Goal: Task Accomplishment & Management: Manage account settings

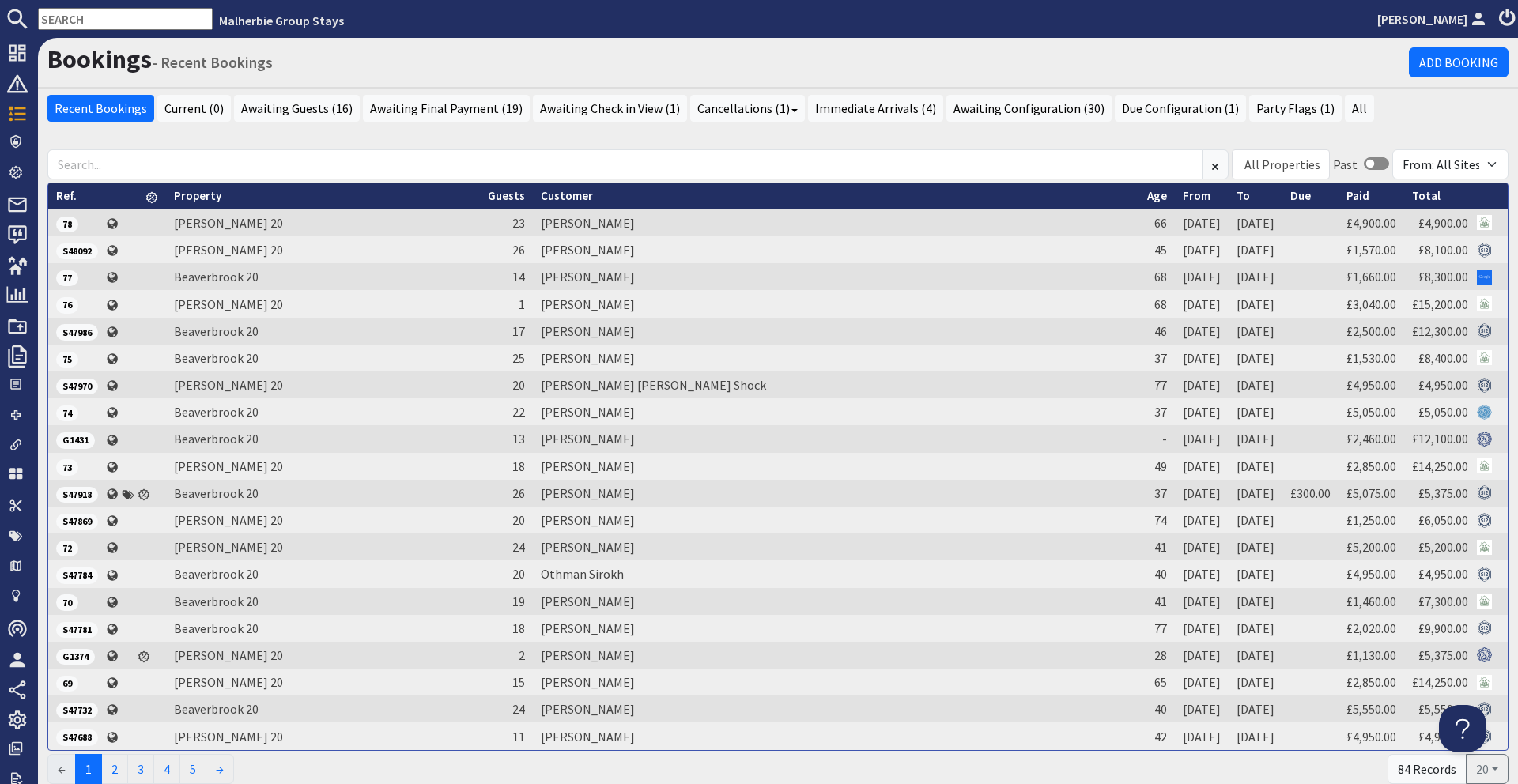
click at [129, 22] on input "text" at bounding box center [125, 18] width 175 height 22
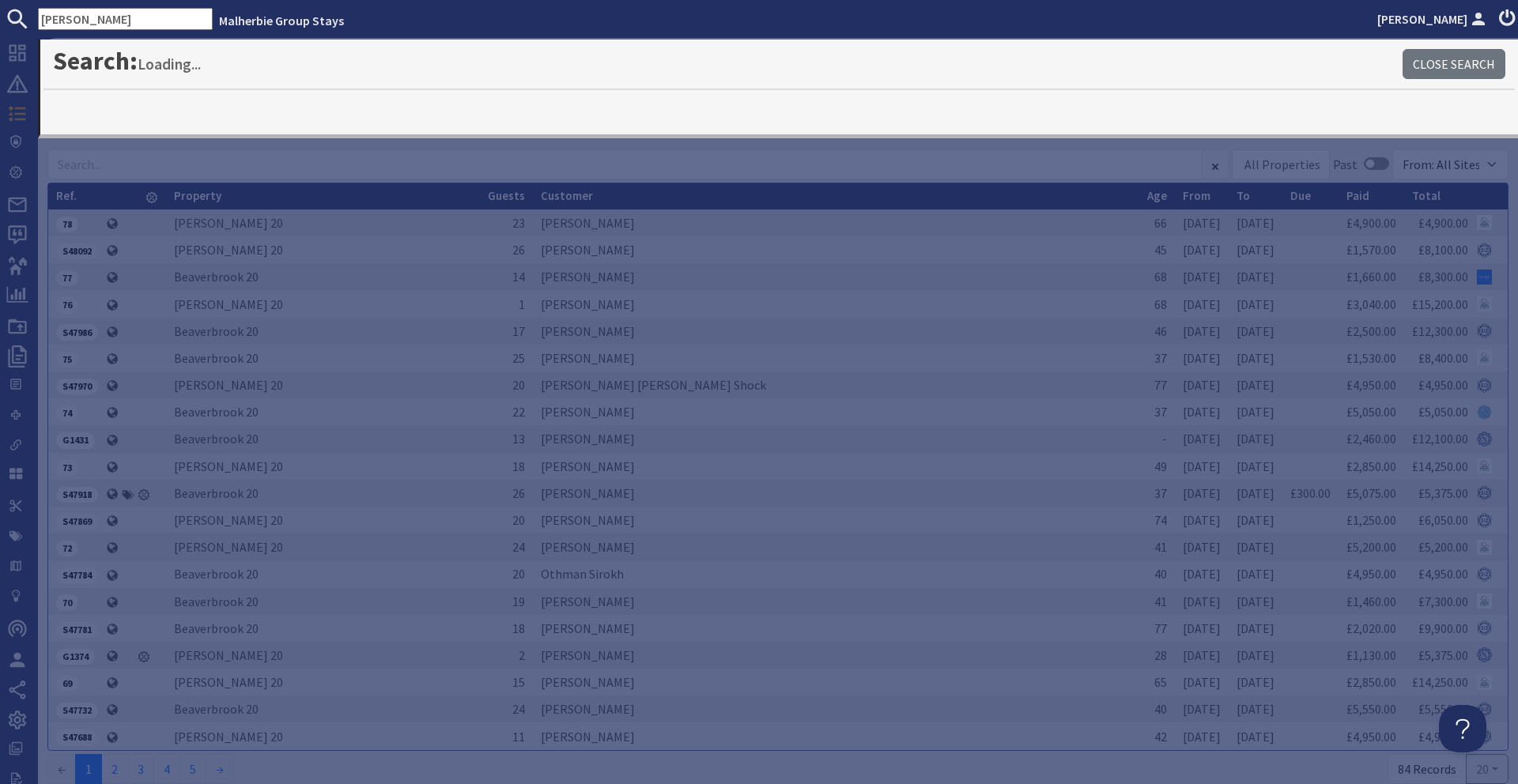
type input "sue roberts"
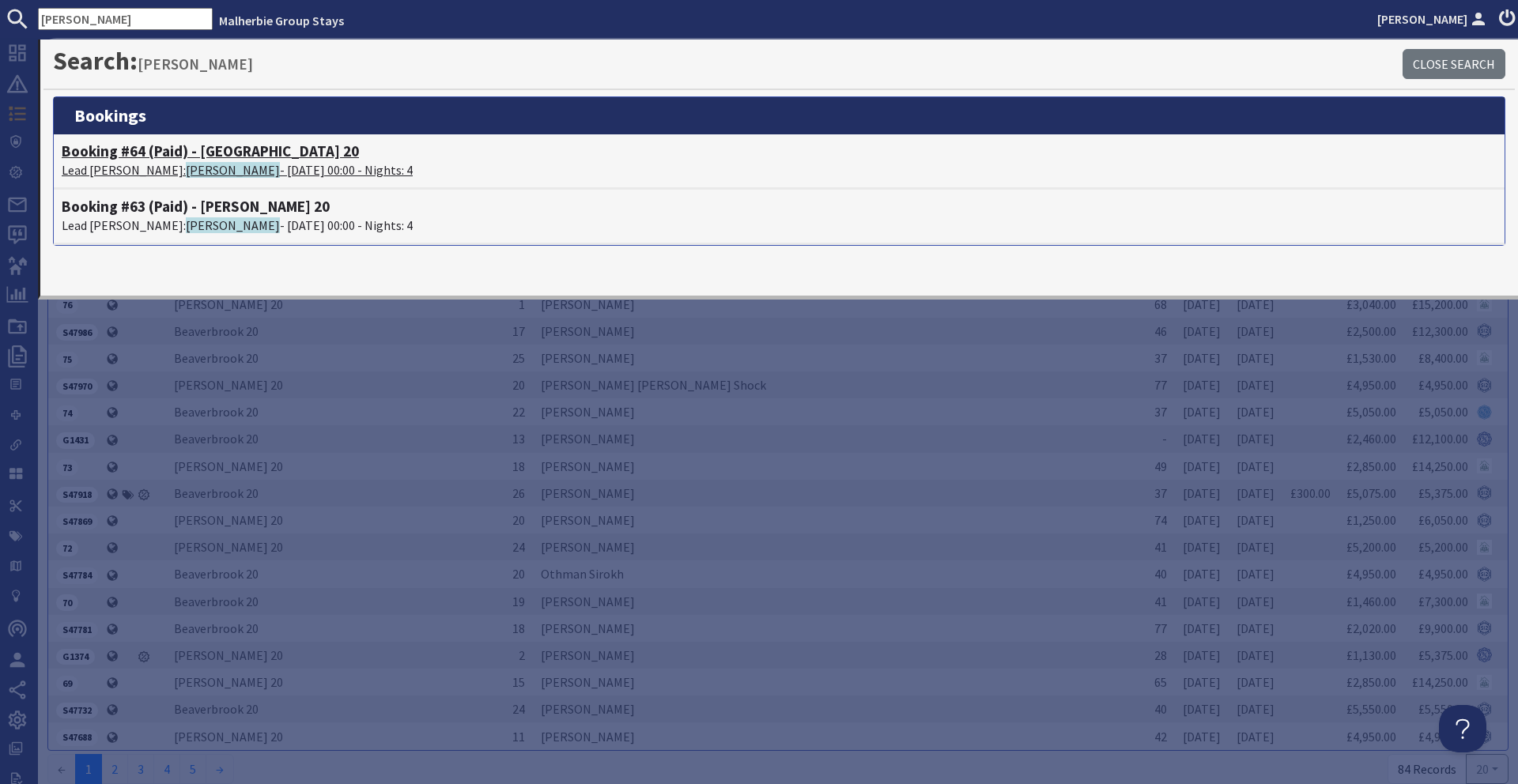
click at [201, 151] on h4 "Booking #64 (Paid) - Beaverbrook 20" at bounding box center [778, 150] width 1435 height 18
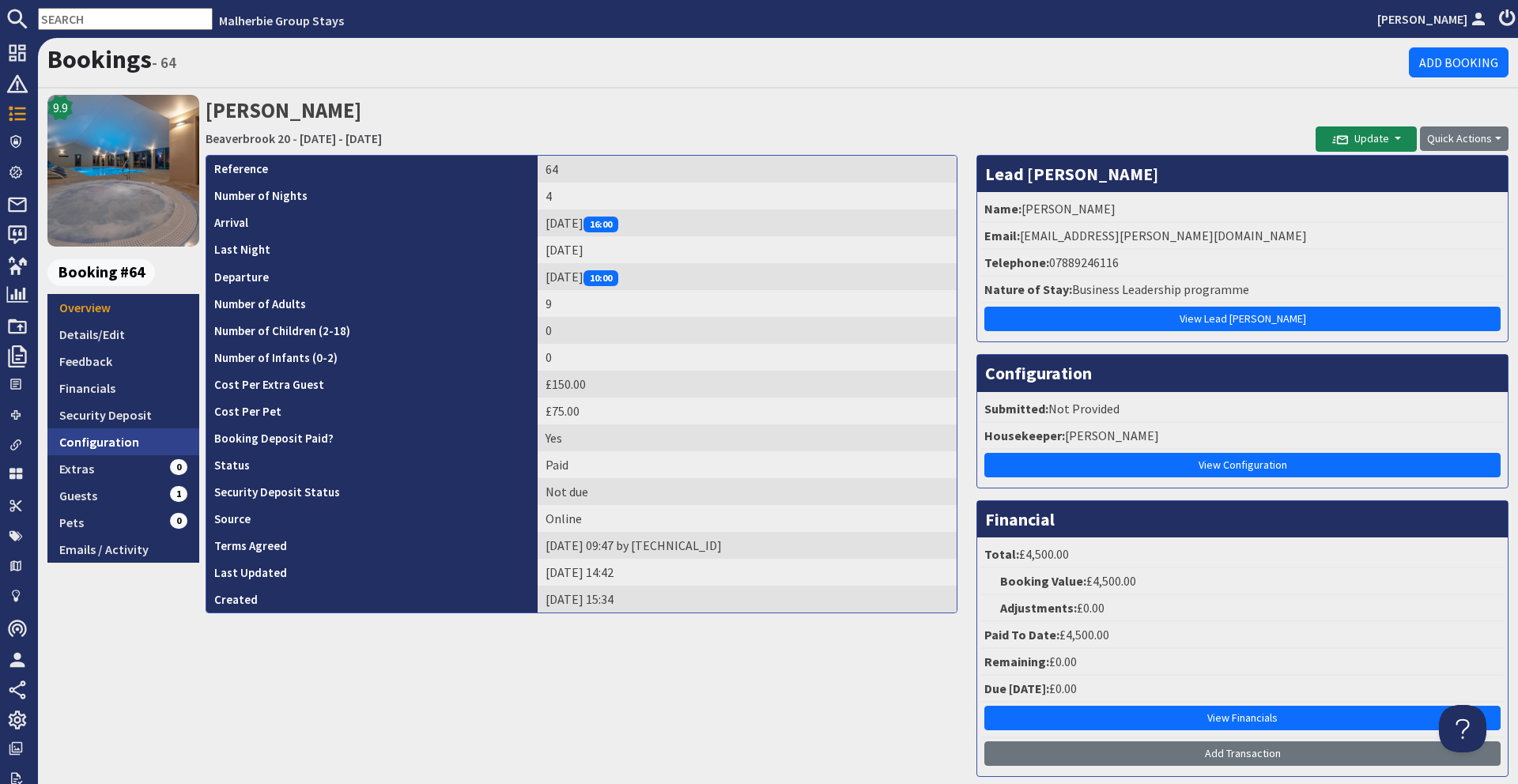
click at [113, 438] on link "Configuration" at bounding box center [123, 442] width 151 height 26
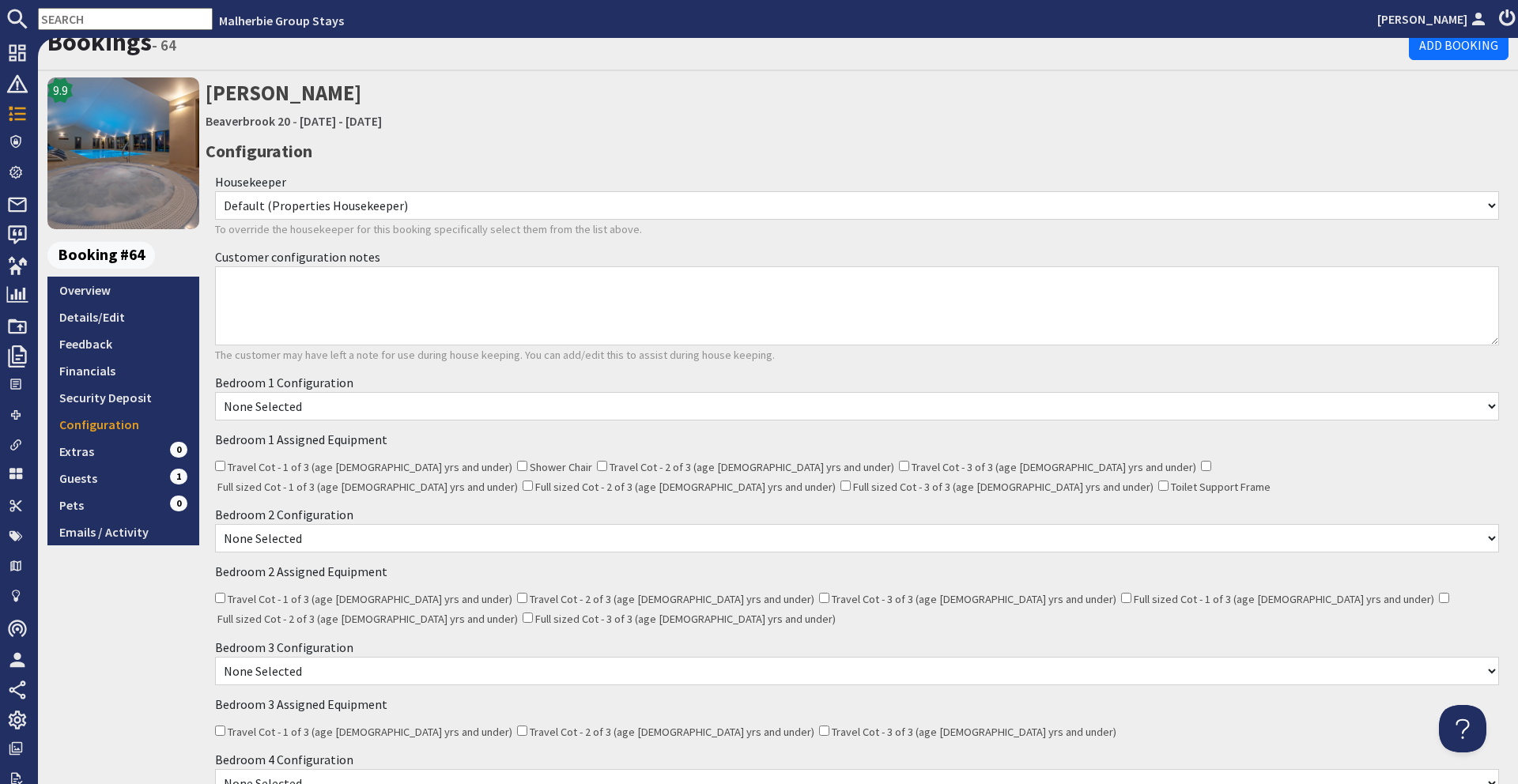
scroll to position [18, 0]
click at [334, 398] on select "None Selected Super king room Twin room Super King and 1 Extra Single (Payment …" at bounding box center [856, 406] width 1283 height 28
select select "821"
click at [215, 392] on select "None Selected Super king room Twin room Super King and 1 Extra Single (Payment …" at bounding box center [856, 406] width 1283 height 28
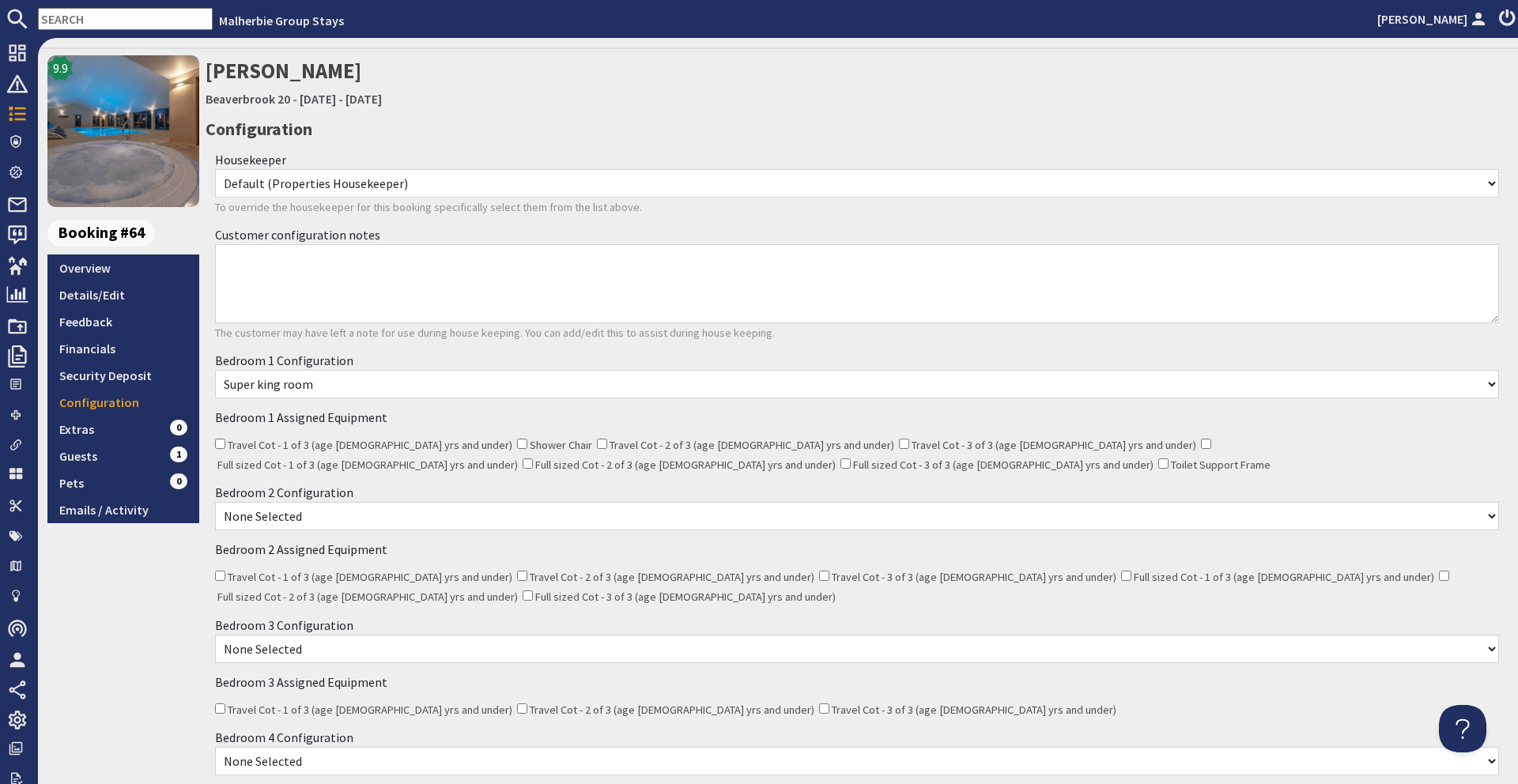
scroll to position [43, 0]
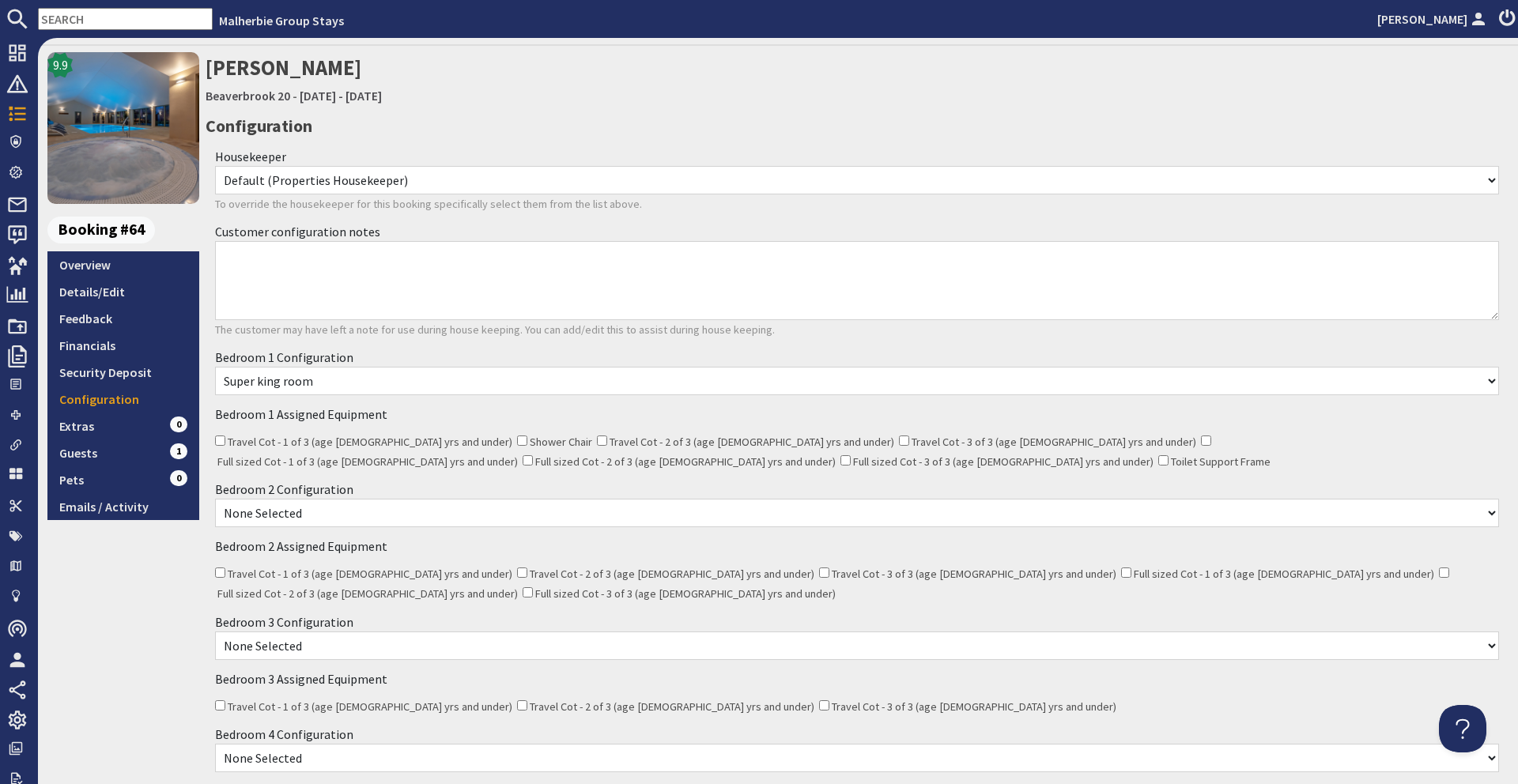
click at [327, 519] on select "None Selected Super king room Twin room Twin and 1 Extra Single (Payment may be…" at bounding box center [856, 513] width 1283 height 28
select select "819"
click at [215, 498] on select "None Selected Super king room Twin room Twin and 1 Extra Single (Payment may be…" at bounding box center [856, 513] width 1283 height 28
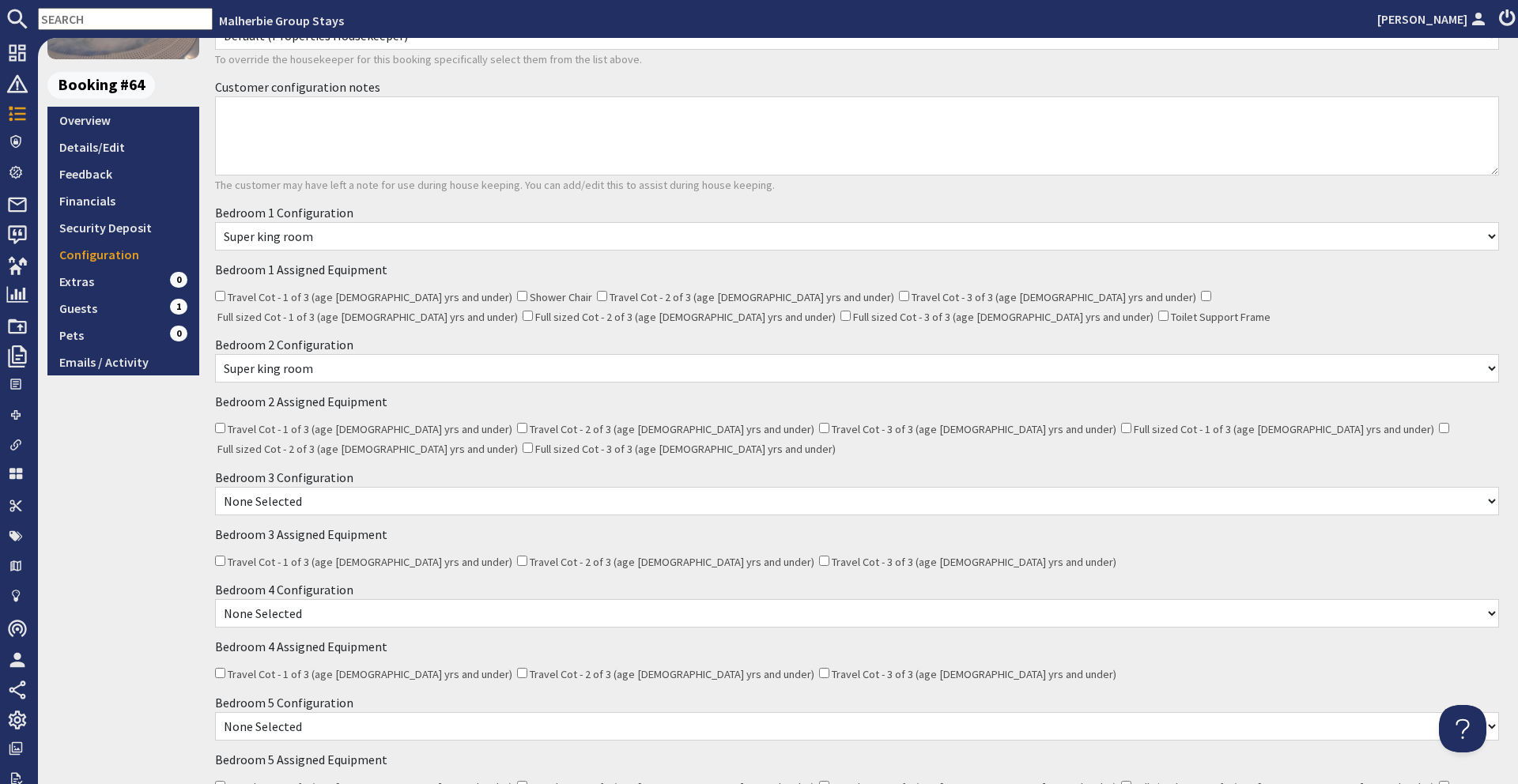
scroll to position [189, 0]
click at [355, 485] on select "None Selected Super king room Twin room" at bounding box center [856, 499] width 1283 height 28
select select "825"
click at [215, 485] on select "None Selected Super king room Twin room" at bounding box center [856, 499] width 1283 height 28
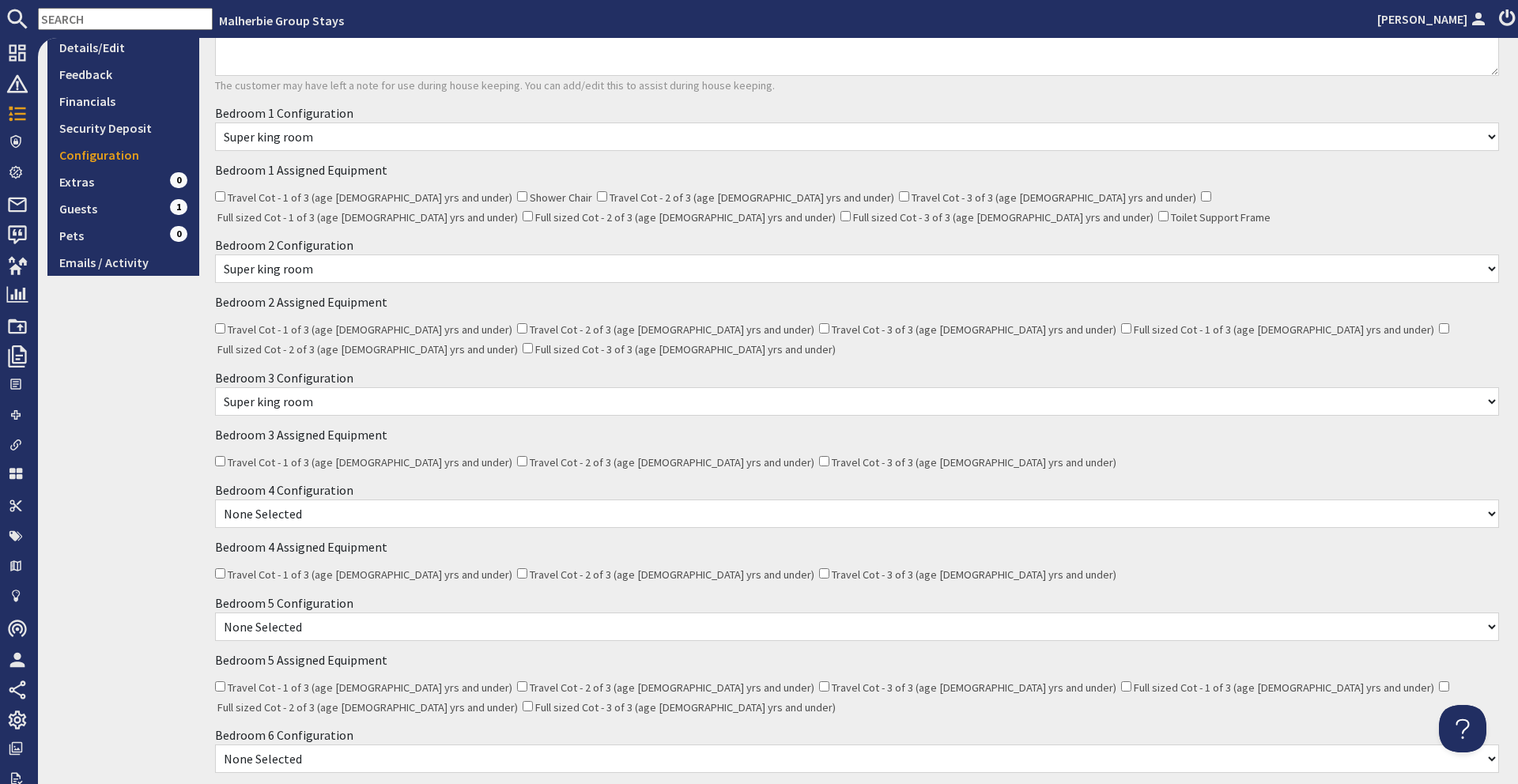
scroll to position [469, 0]
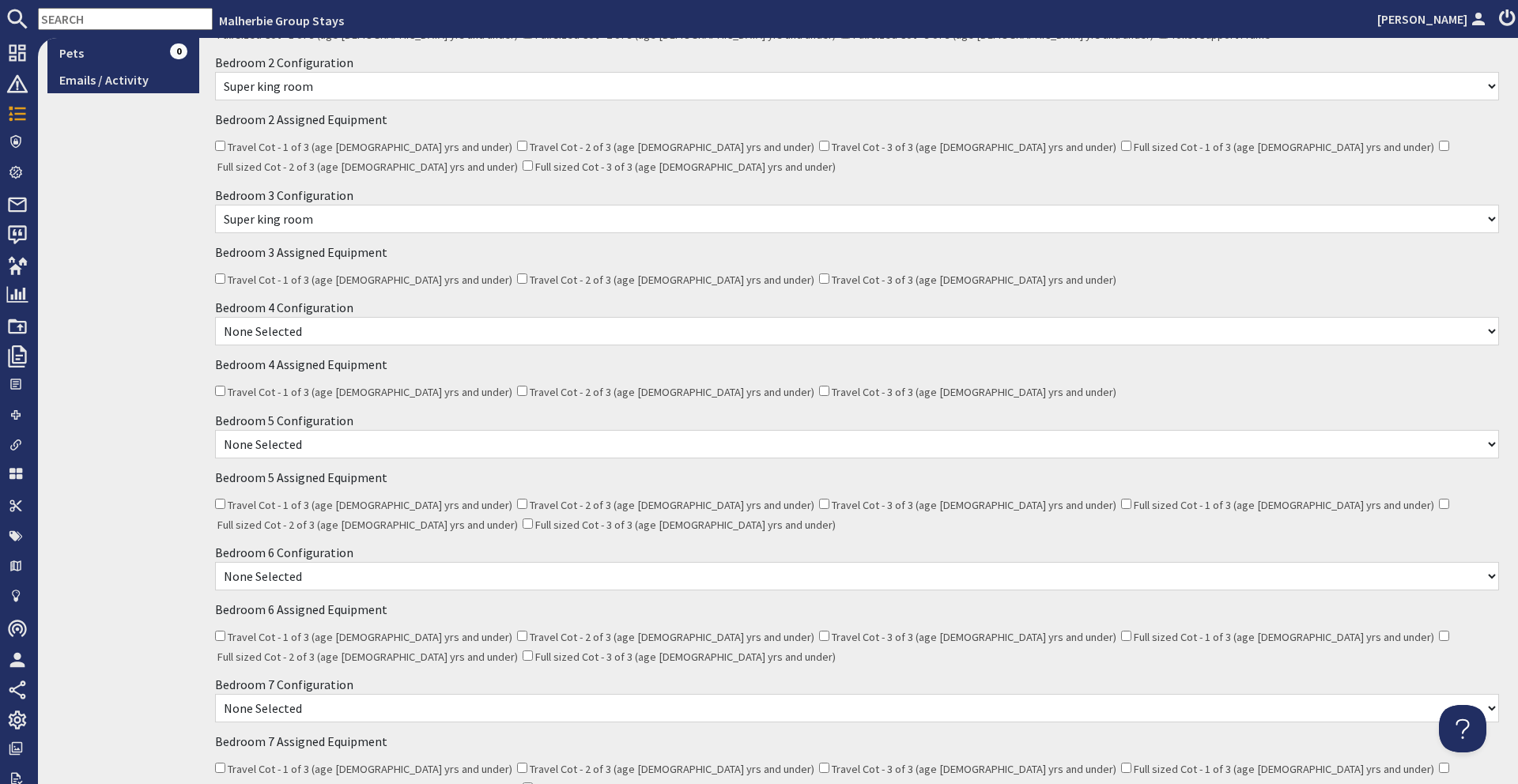
click at [356, 317] on select "None Selected Super king room Twin room" at bounding box center [856, 331] width 1283 height 28
select select "827"
click at [215, 317] on select "None Selected Super king room Twin room" at bounding box center [856, 331] width 1283 height 28
click at [340, 430] on select "None Selected Super king room Twin room Twin and 1 Extra Single (Payment may be…" at bounding box center [856, 444] width 1283 height 28
select select "829"
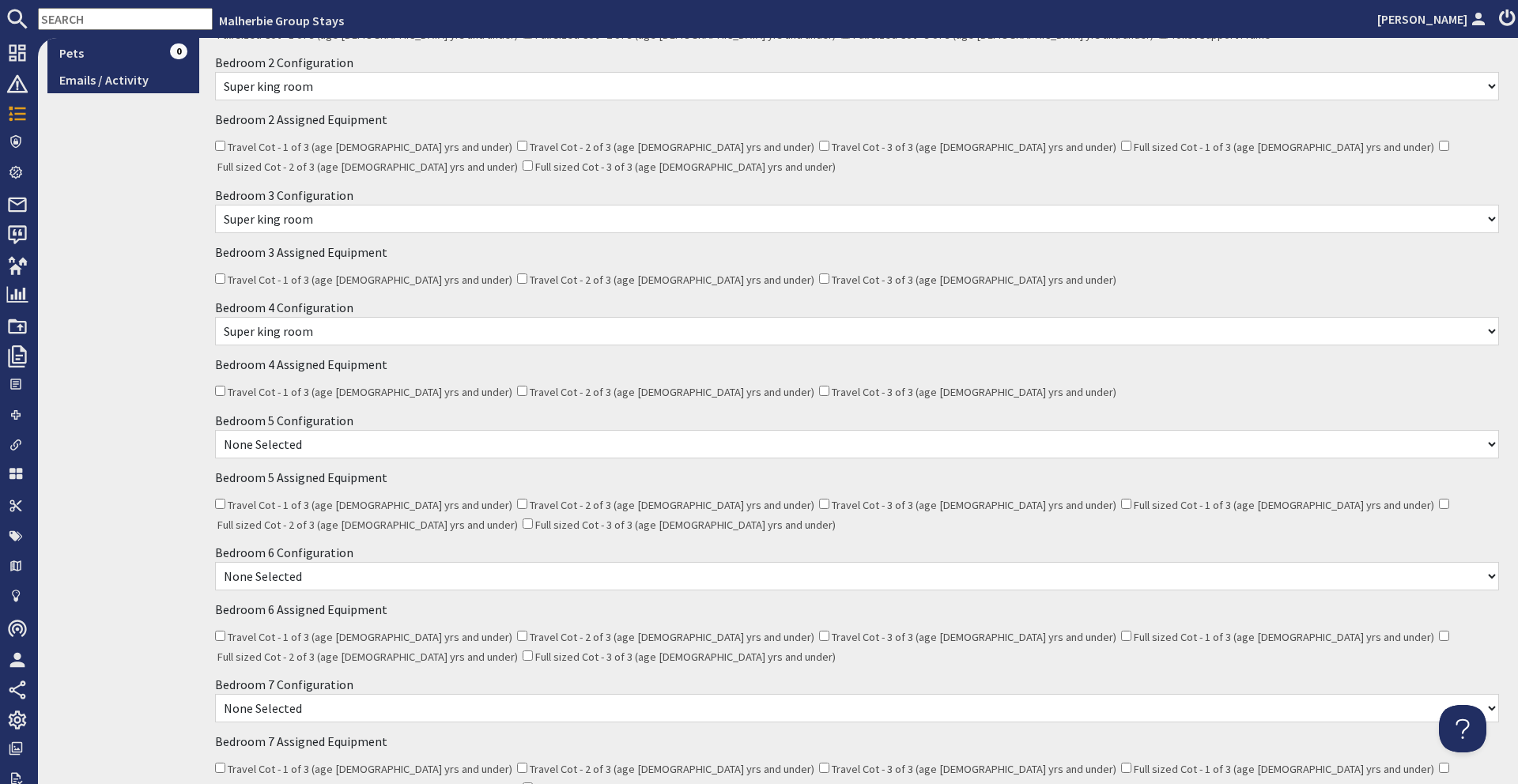
click at [215, 430] on select "None Selected Super king room Twin room Twin and 1 Extra Single (Payment may be…" at bounding box center [856, 444] width 1283 height 28
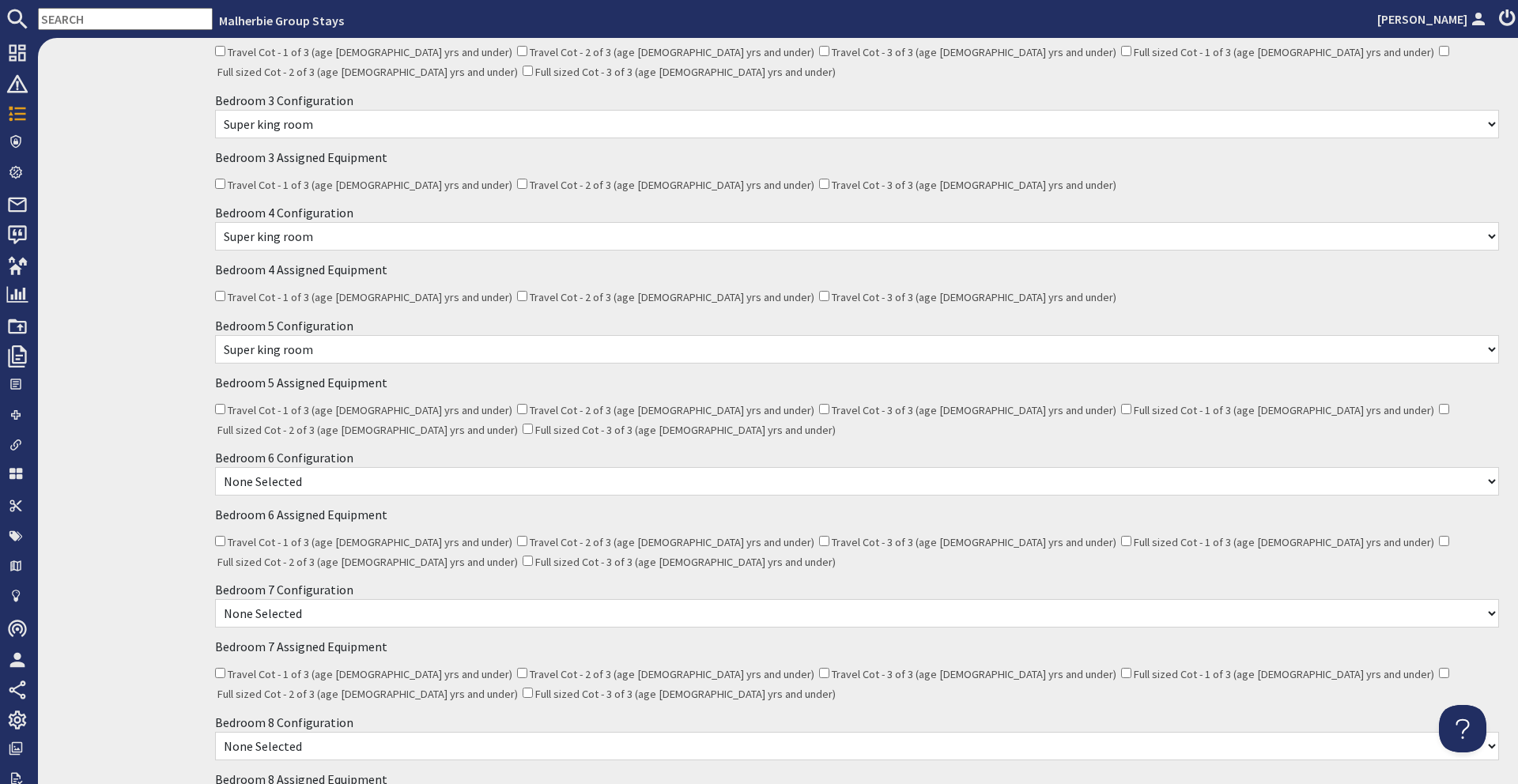
scroll to position [582, 0]
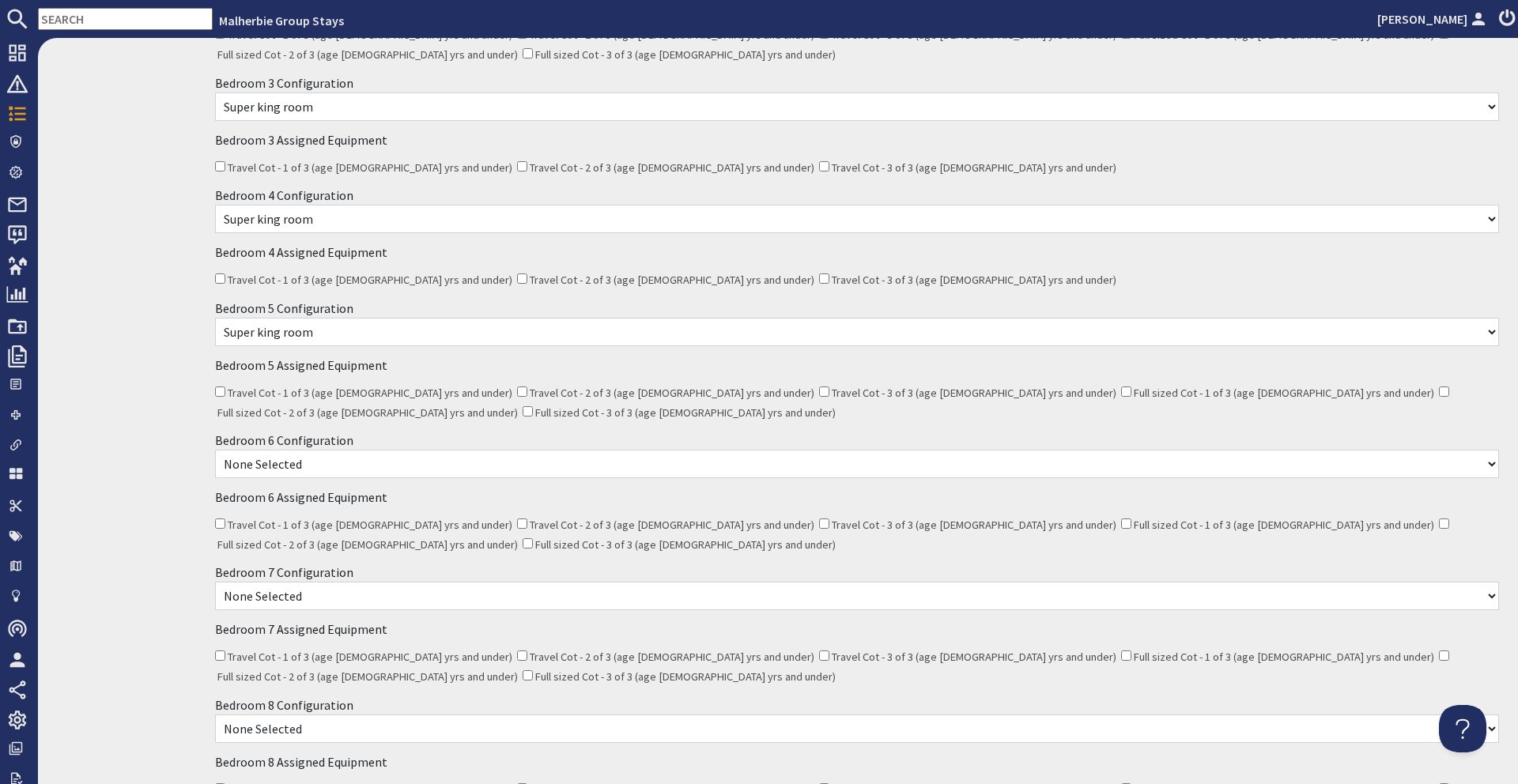
click at [339, 450] on select "None Selected Super king room Twin room Super King and 1 Extra Single (Payment …" at bounding box center [856, 464] width 1283 height 28
select select "833"
click at [215, 450] on select "None Selected Super king room Twin room Super King and 1 Extra Single (Payment …" at bounding box center [856, 464] width 1283 height 28
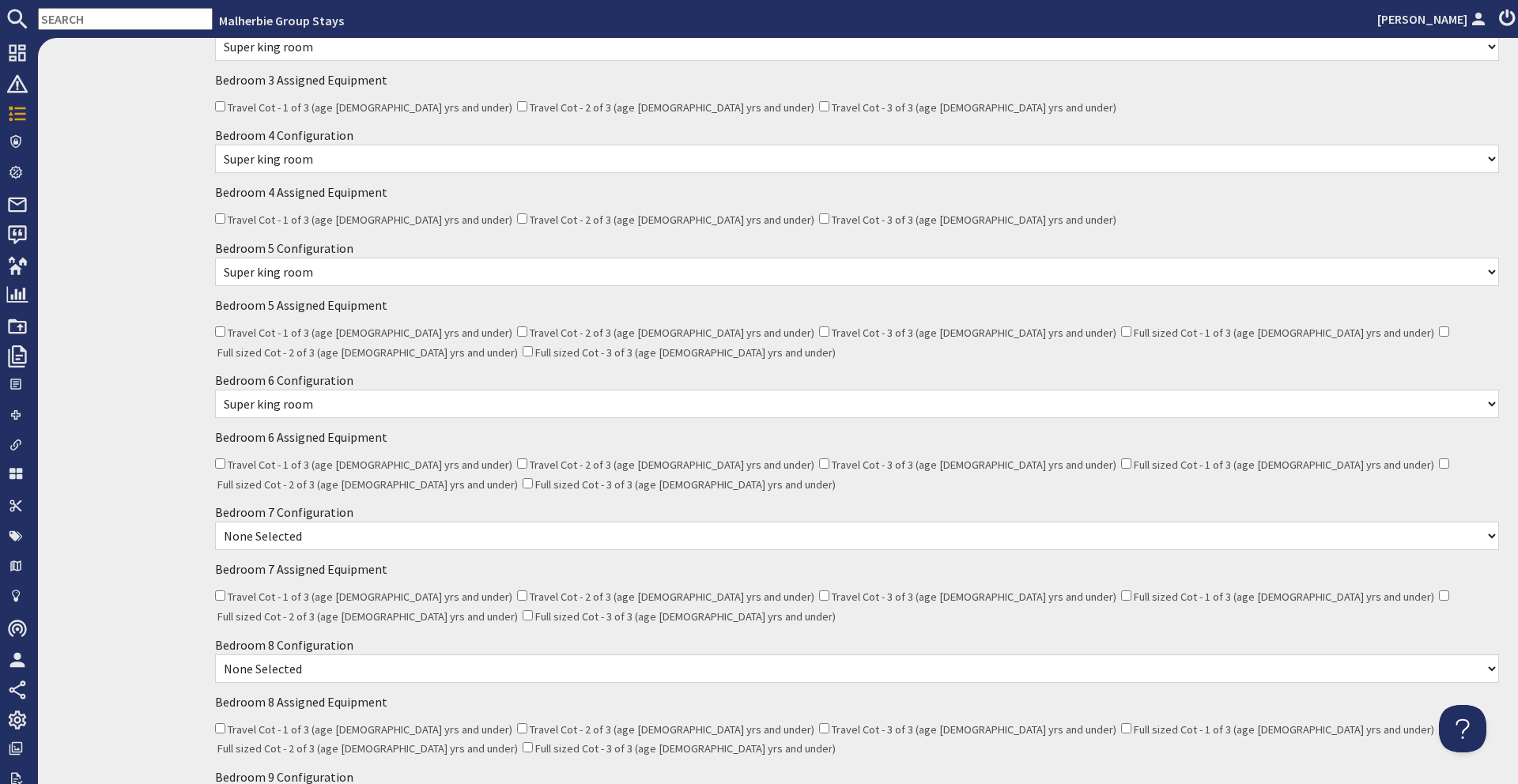
scroll to position [667, 0]
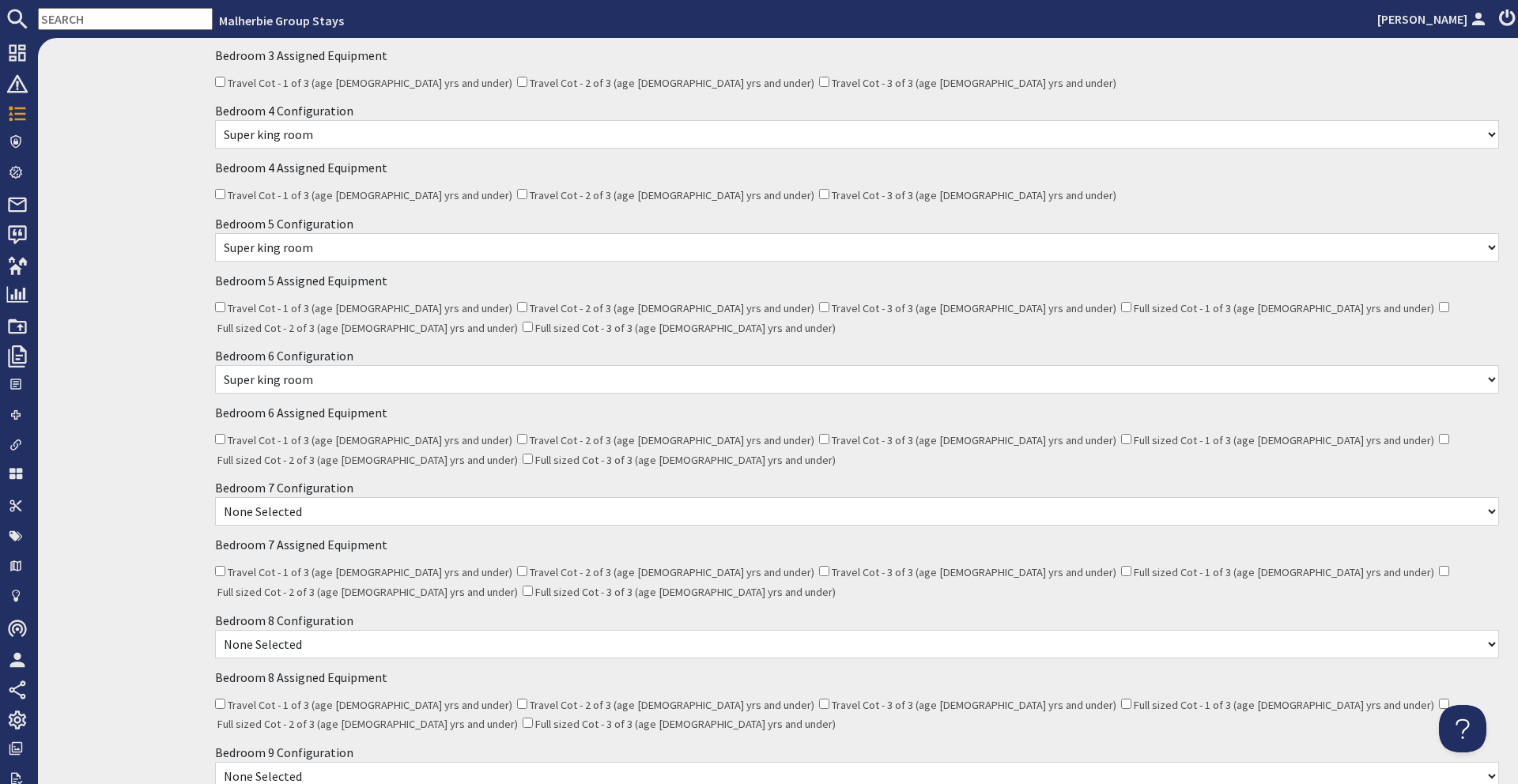
click at [331, 497] on select "None Selected Super king room Twin room Super King and 1 Extra Single (Payment …" at bounding box center [856, 512] width 1283 height 28
select select "837"
click at [215, 497] on select "None Selected Super king room Twin room Super King and 1 Extra Single (Payment …" at bounding box center [856, 512] width 1283 height 28
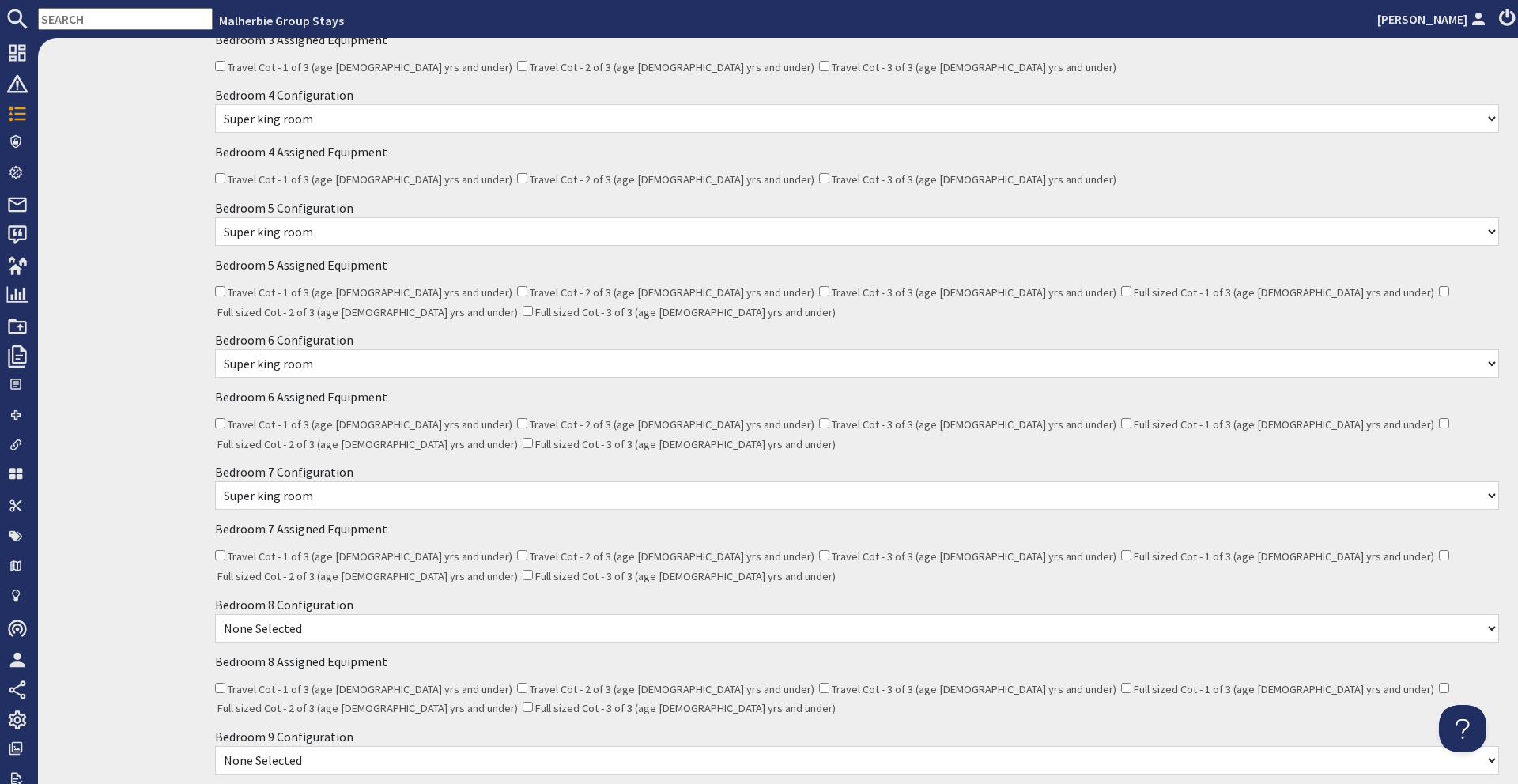
scroll to position [701, 0]
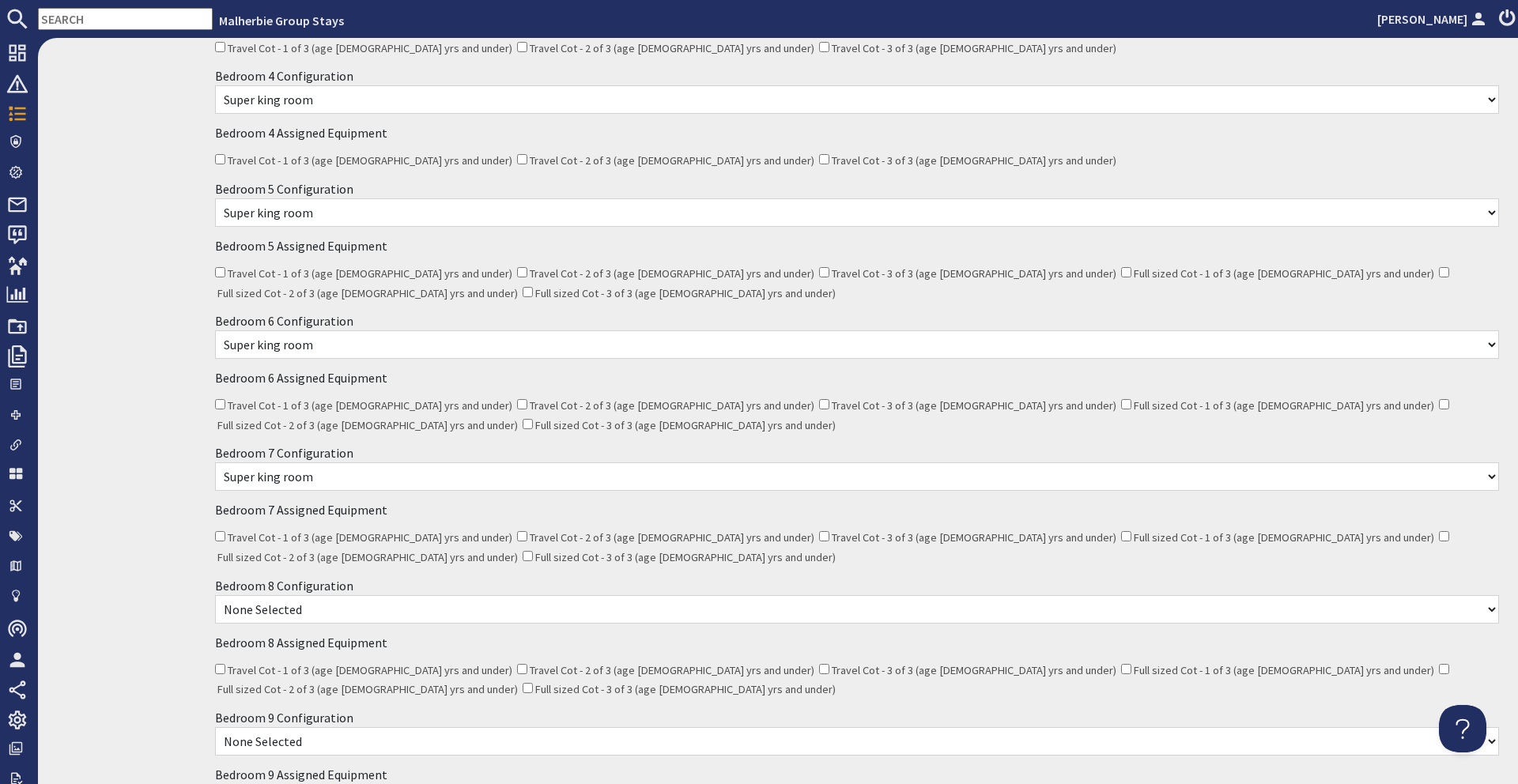
click at [310, 595] on select "None Selected Super king room Twin room Super King and 1 Extra Single (Payment …" at bounding box center [856, 609] width 1283 height 28
select select "841"
click at [215, 595] on select "None Selected Super king room Twin room Super King and 1 Extra Single (Payment …" at bounding box center [856, 609] width 1283 height 28
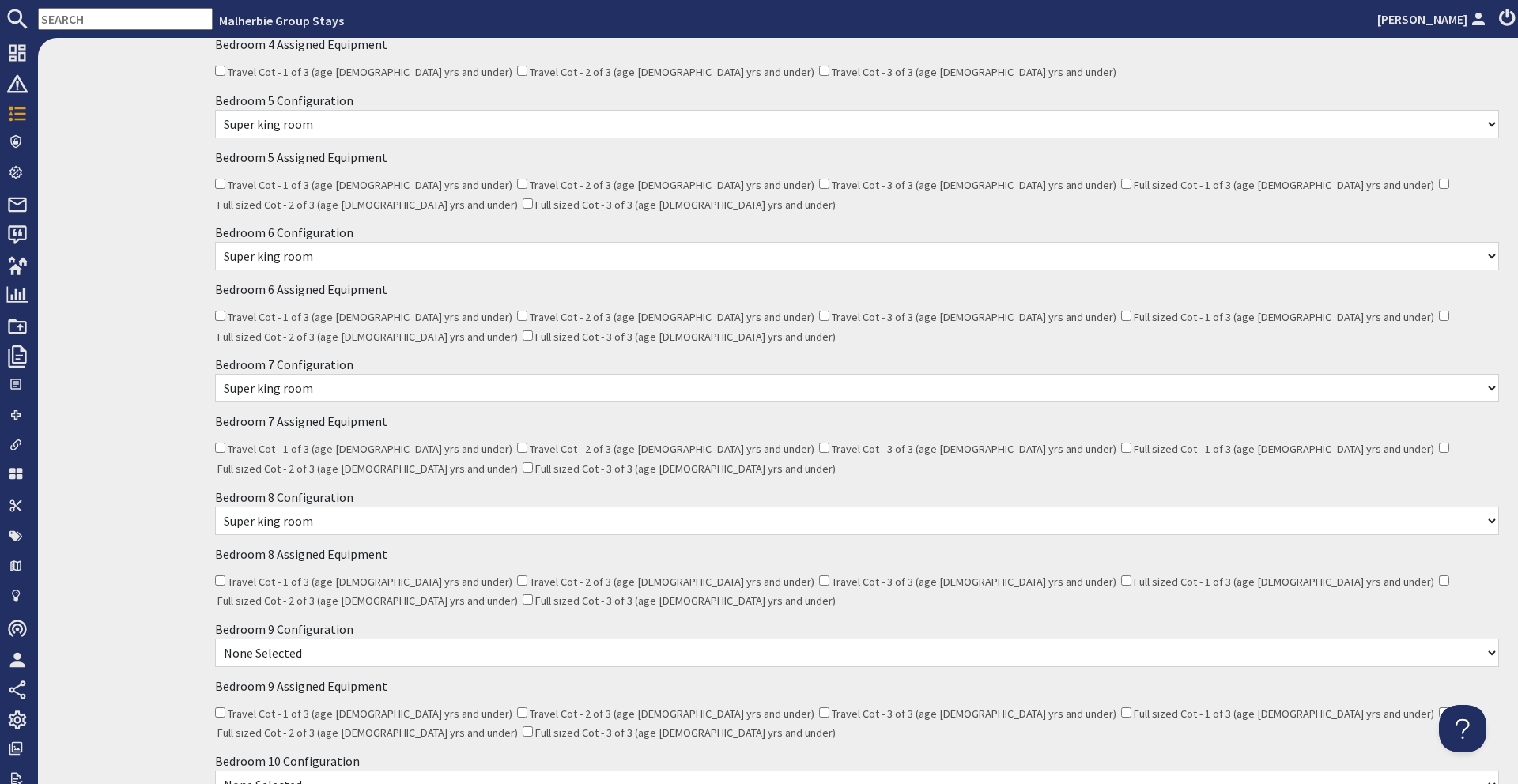
scroll to position [803, 0]
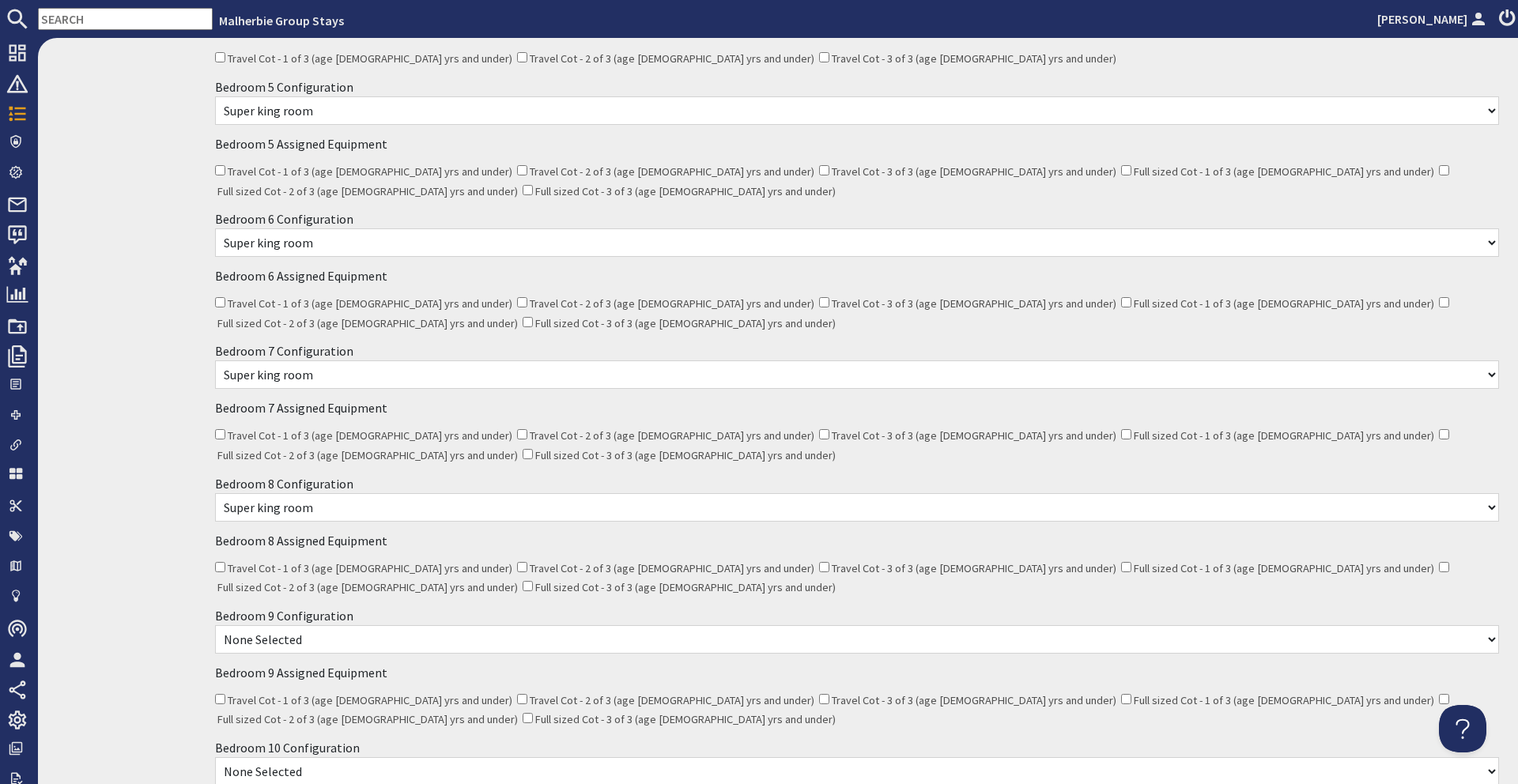
click at [272, 625] on select "None Selected Super king room Twin room Super King and 1 Extra Single (Payment …" at bounding box center [856, 639] width 1283 height 28
select select "845"
click at [215, 625] on select "None Selected Super king room Twin room Super King and 1 Extra Single (Payment …" at bounding box center [856, 639] width 1283 height 28
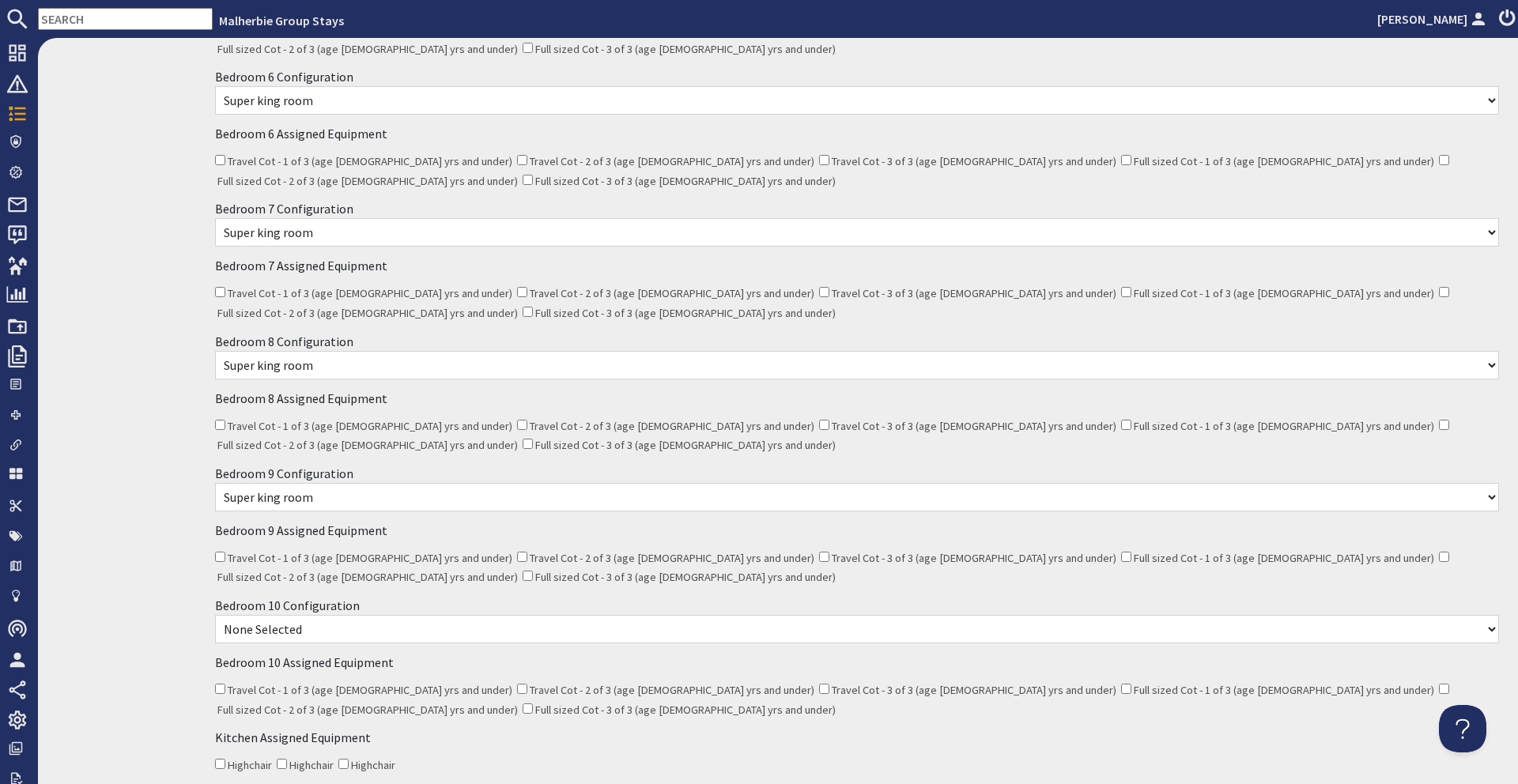
scroll to position [1033, 0]
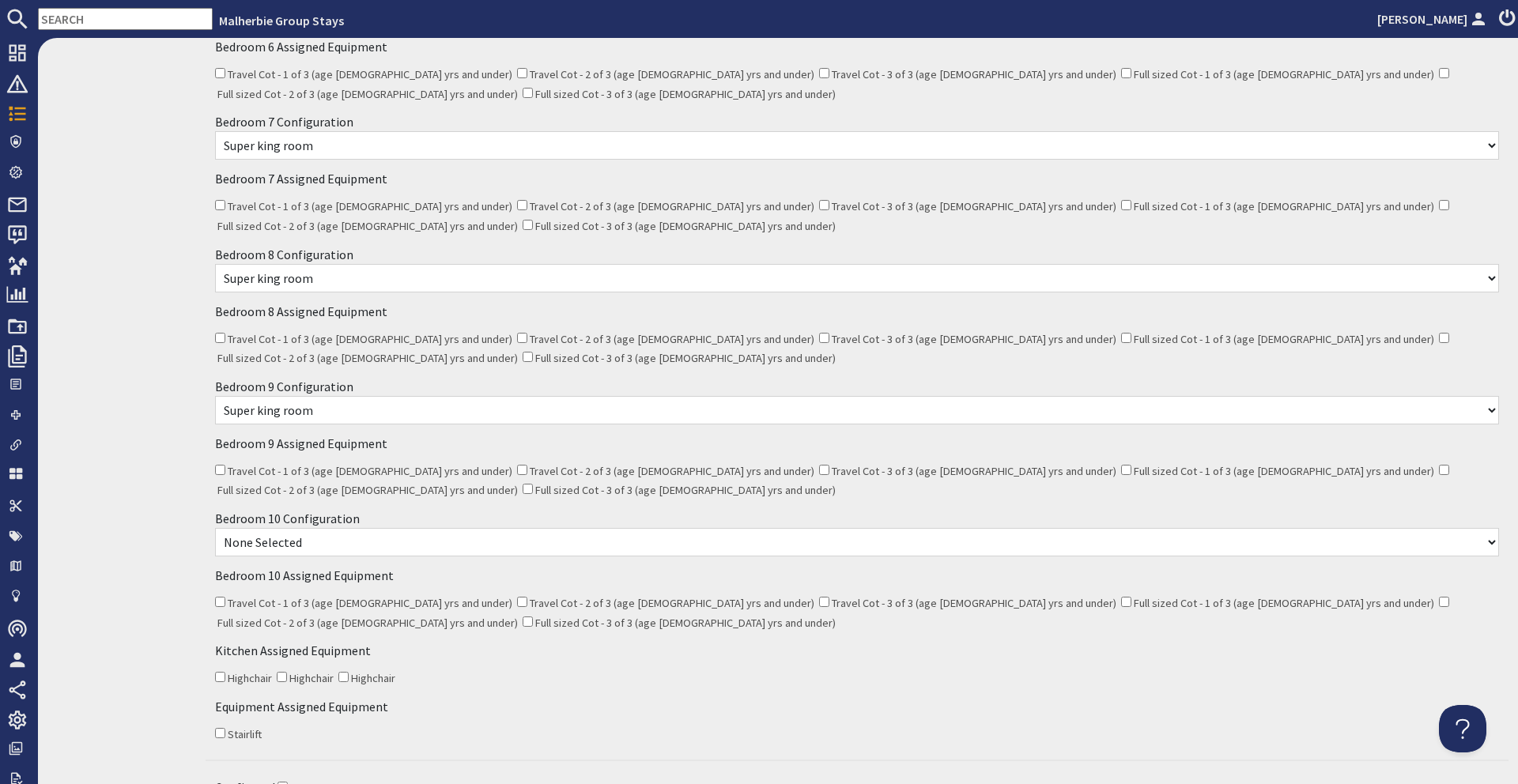
click at [310, 528] on select "None Selected Super king room Twin room Super King and 1 Extra Single (Payment …" at bounding box center [856, 542] width 1283 height 28
select select "849"
click at [215, 528] on select "None Selected Super king room Twin room Super King and 1 Extra Single (Payment …" at bounding box center [856, 542] width 1283 height 28
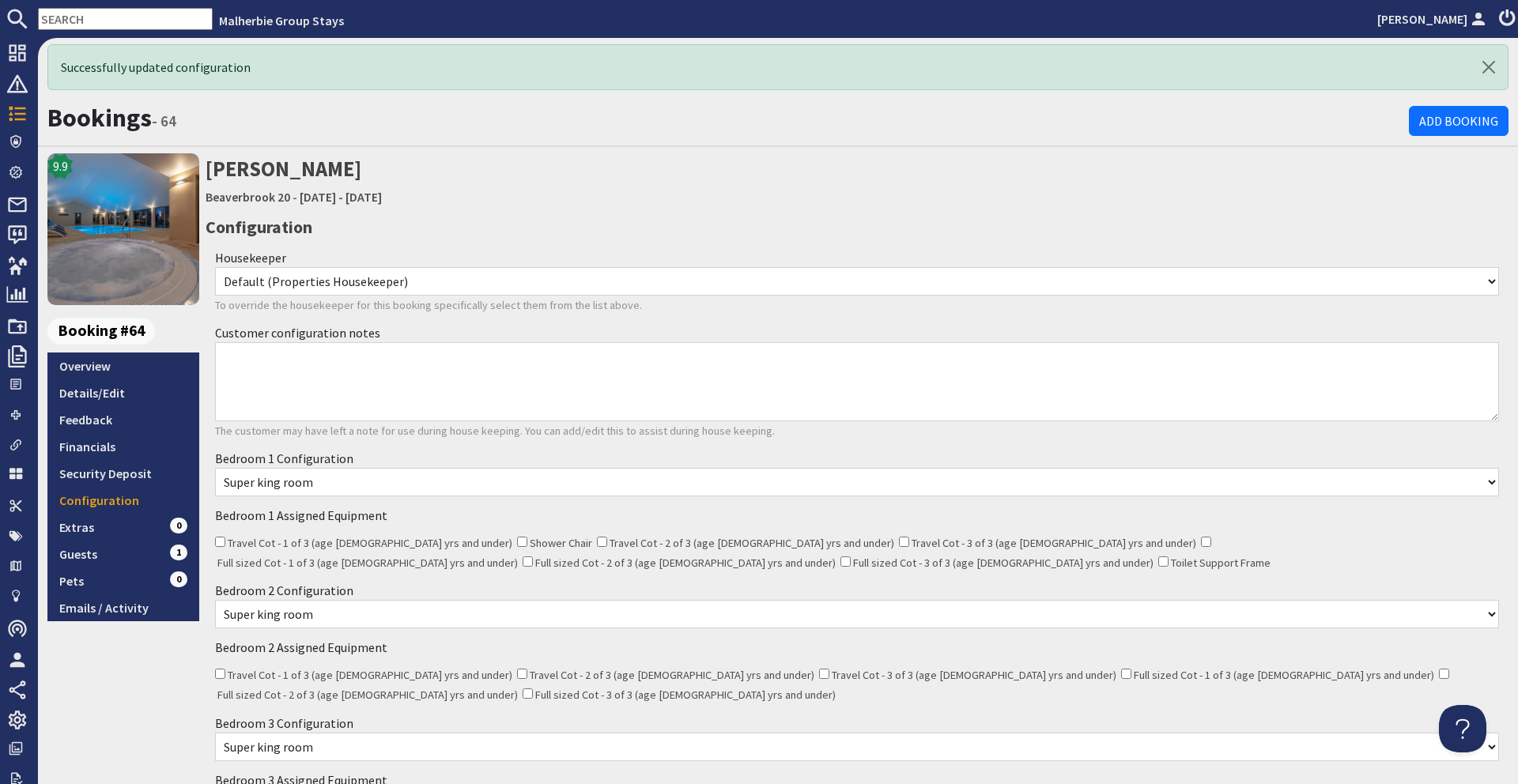
scroll to position [0, 0]
click at [103, 20] on input "text" at bounding box center [125, 18] width 175 height 22
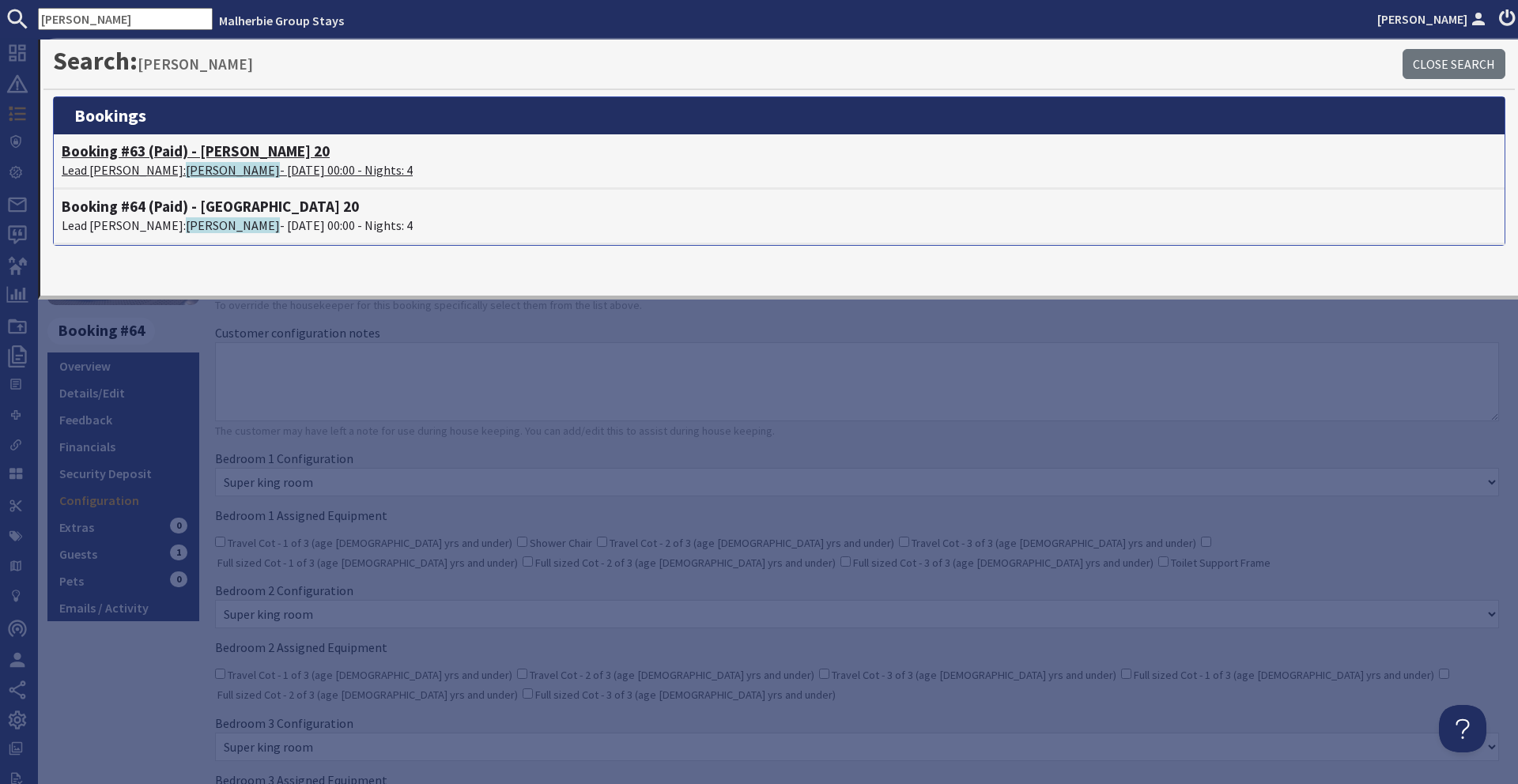
type input "sue roberts"
click at [192, 161] on p "Lead Booker: Sue Roberts - 03/11/2025 00:00 - Nights: 4" at bounding box center [778, 170] width 1435 height 19
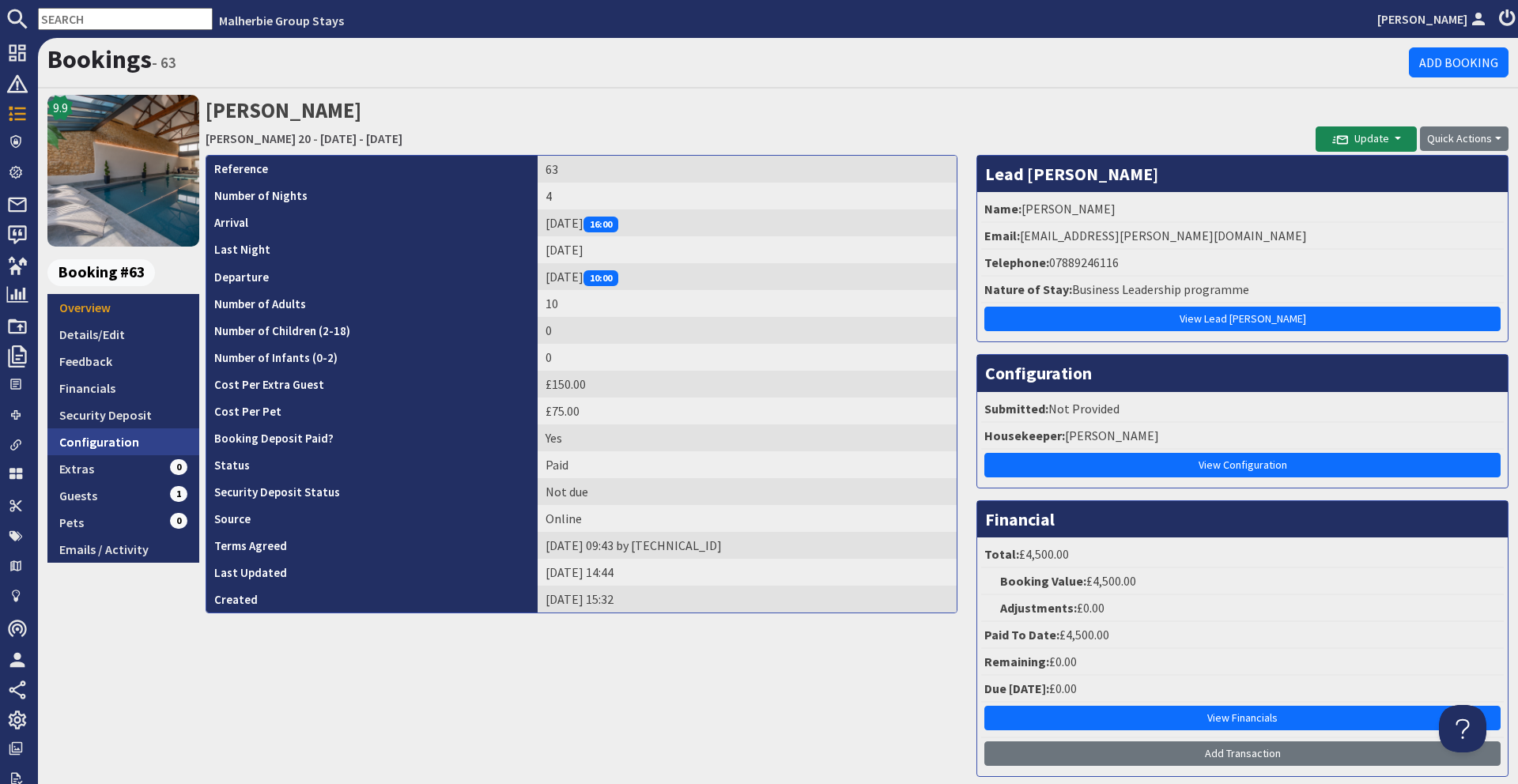
click at [124, 448] on link "Configuration" at bounding box center [123, 442] width 151 height 26
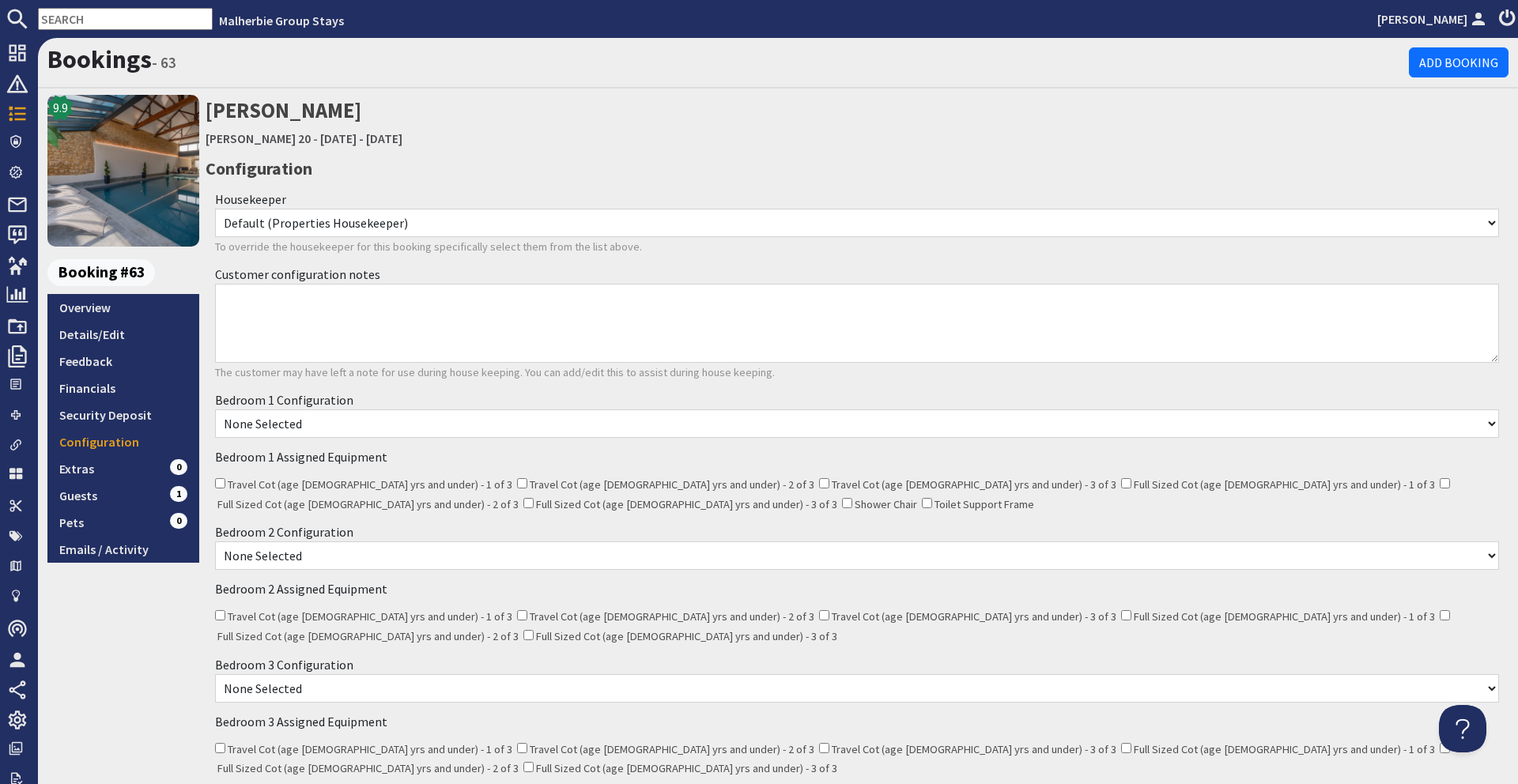
click at [358, 431] on select "None Selected Super King Room Twin Room Super King and 1 Extra Single (Payment …" at bounding box center [856, 424] width 1283 height 28
select select "1766"
click at [215, 409] on select "None Selected Super King Room Twin Room Super King and 1 Extra Single (Payment …" at bounding box center [856, 424] width 1283 height 28
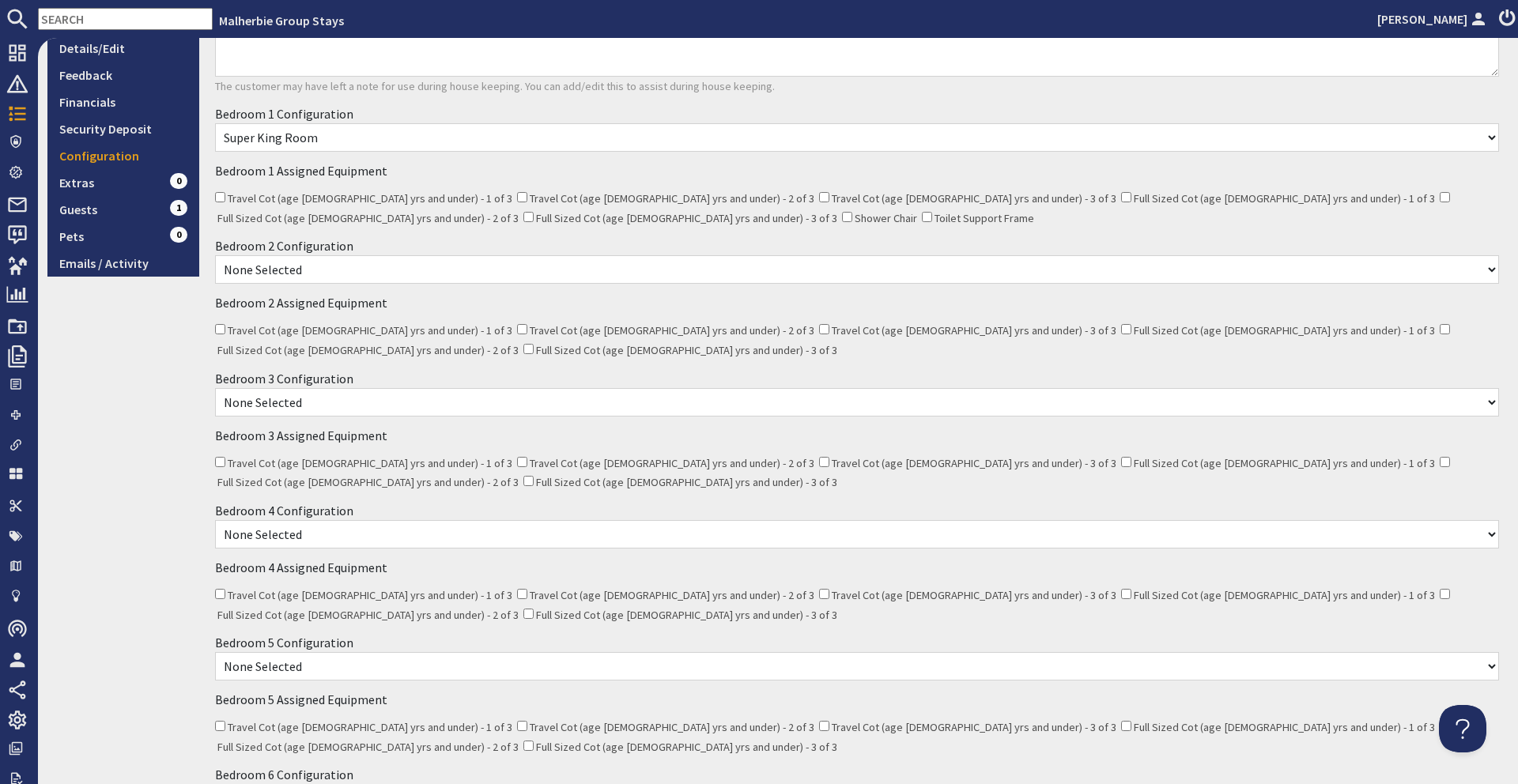
click at [415, 253] on div "Bedroom 2 Configuration None Selected Super King Room Twin Room Super King and …" at bounding box center [856, 260] width 1302 height 57
click at [410, 264] on select "None Selected Super King Room Twin Room Super King and 1 Extra Single (Payment …" at bounding box center [856, 270] width 1283 height 28
select select "1768"
click at [215, 255] on select "None Selected Super King Room Twin Room Super King and 1 Extra Single (Payment …" at bounding box center [856, 270] width 1283 height 28
click at [407, 388] on select "None Selected Super King Room Twin Room Super King and 1 Extra Single (Payment …" at bounding box center [856, 402] width 1283 height 28
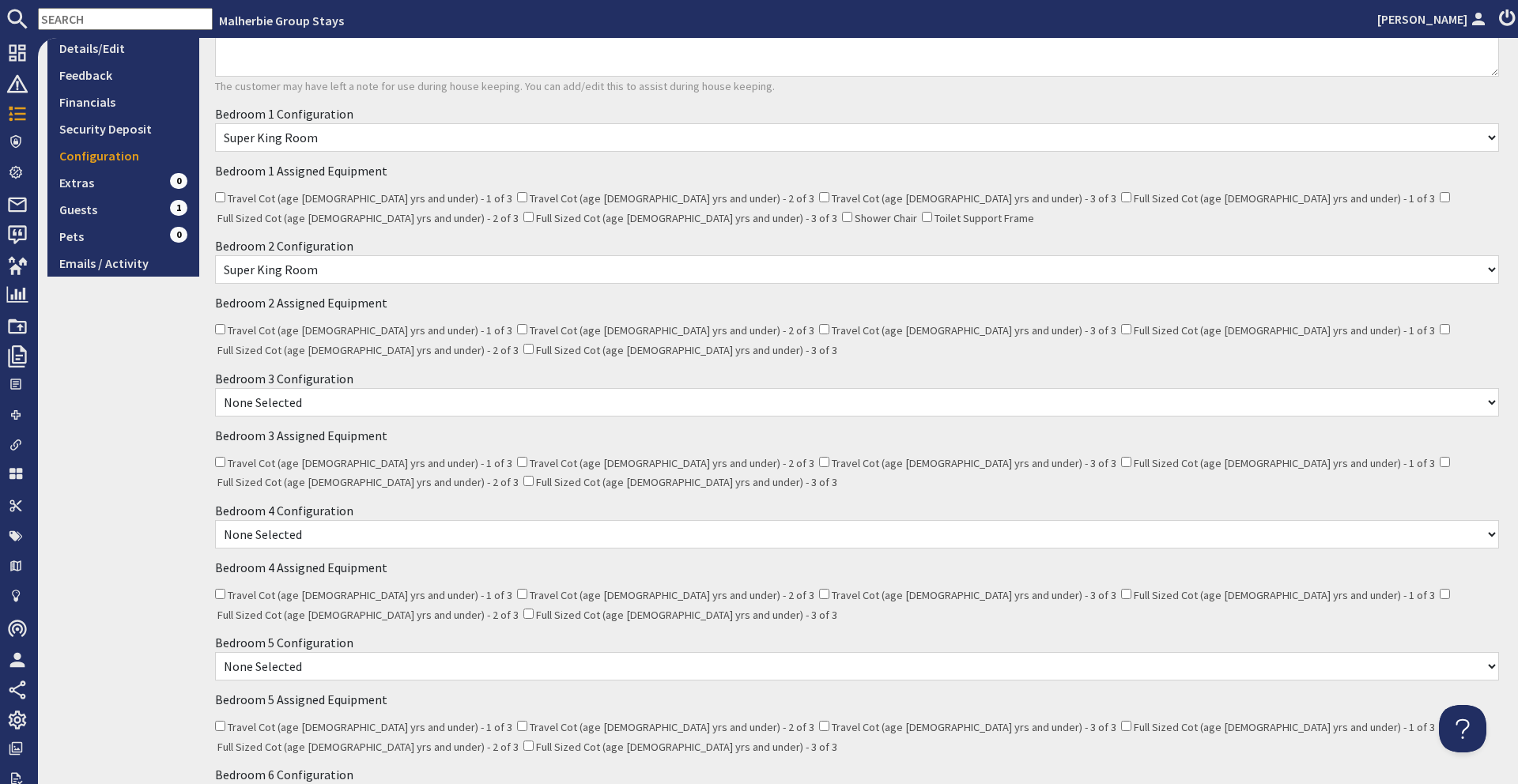
select select "1776"
click at [215, 388] on select "None Selected Super King Room Twin Room Super King and 1 Extra Single (Payment …" at bounding box center [856, 402] width 1283 height 28
click at [349, 497] on div "Bedroom 4 Configuration None Selected Super King Room Twin Room Super King and …" at bounding box center [856, 525] width 1302 height 57
click at [340, 520] on select "None Selected Super King Room Twin Room Super King and 1 Extra Single (Payment …" at bounding box center [856, 534] width 1283 height 28
select select "1784"
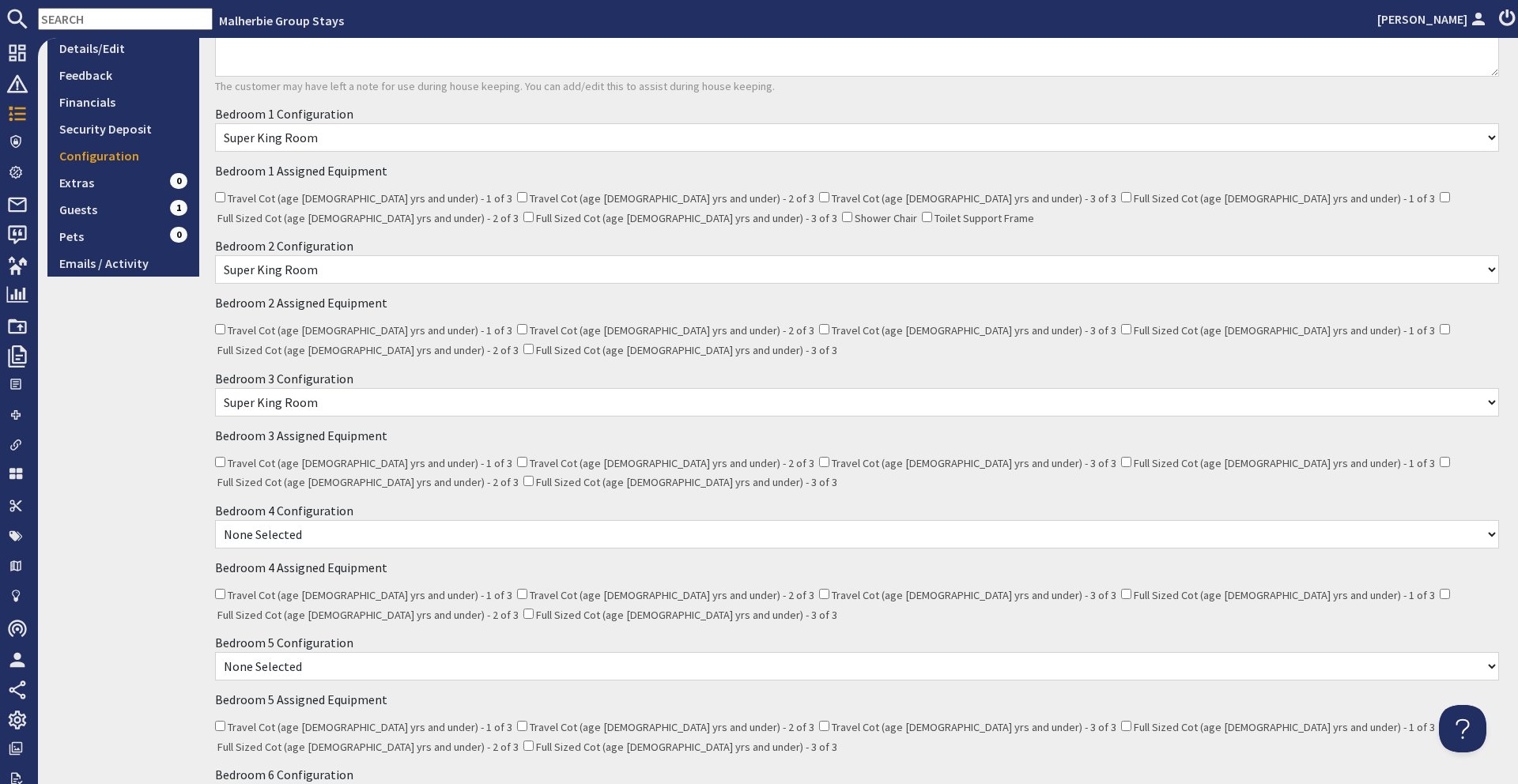
click at [215, 520] on select "None Selected Super King Room Twin Room Super King and 1 Extra Single (Payment …" at bounding box center [856, 534] width 1283 height 28
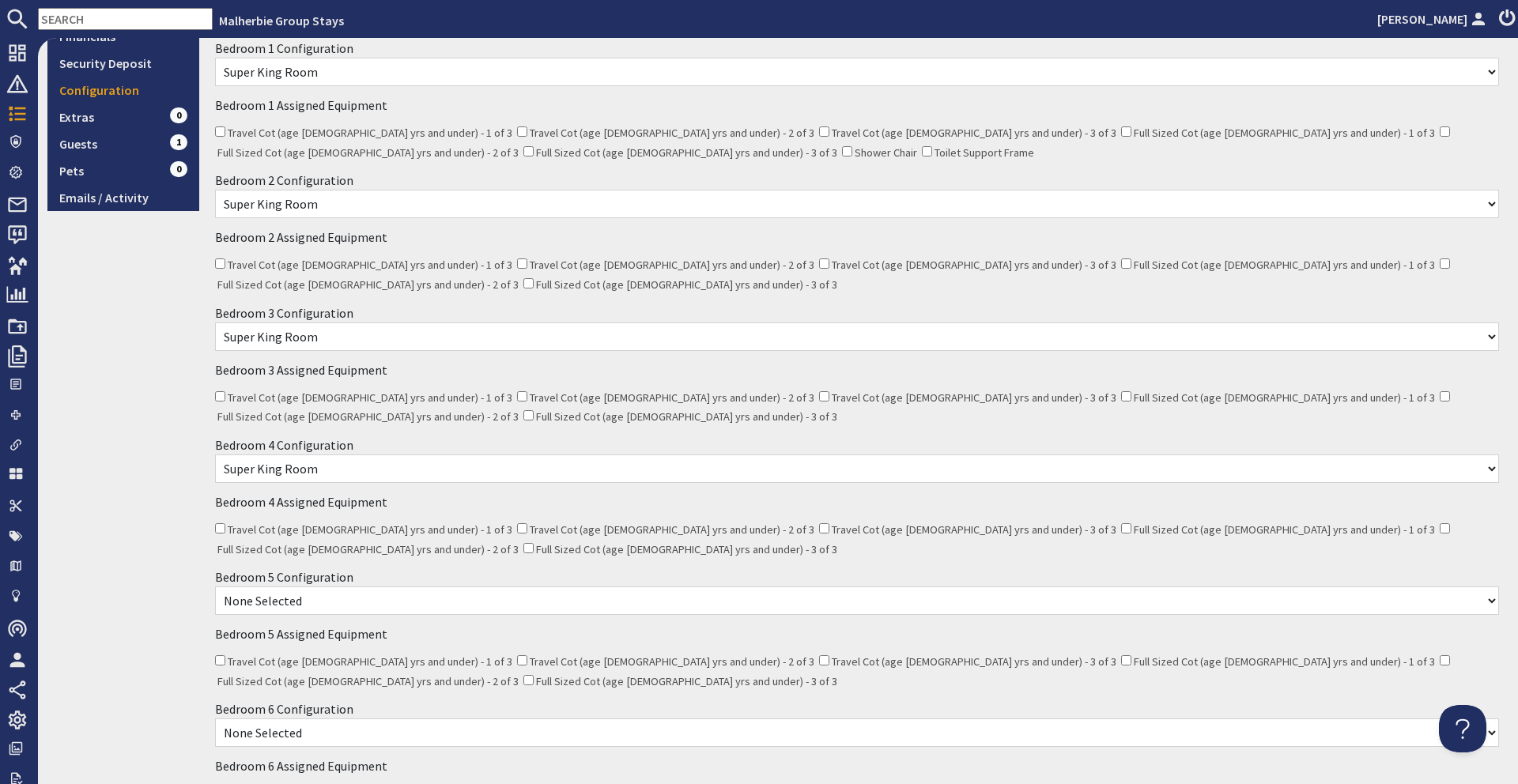
scroll to position [421, 0]
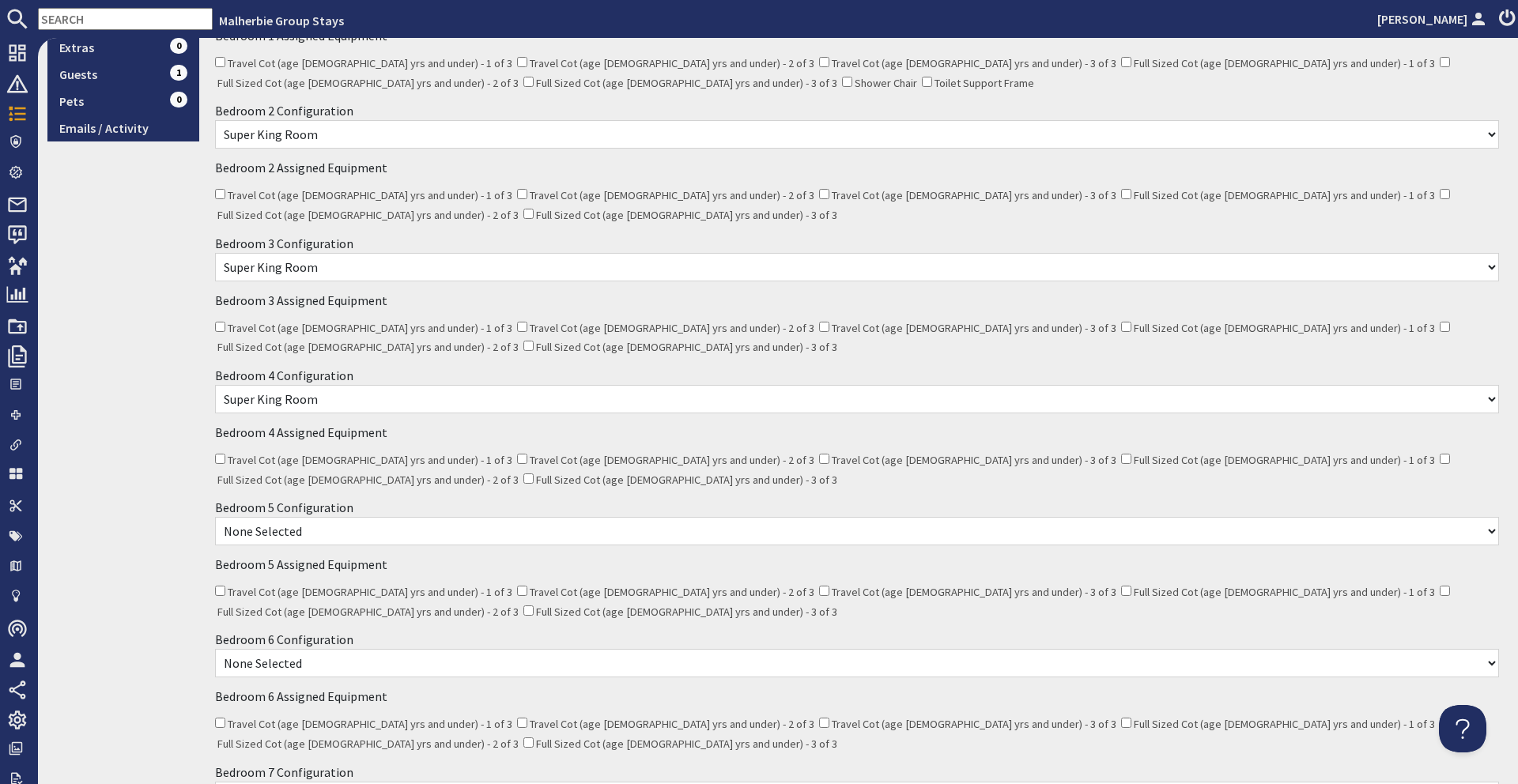
click at [350, 517] on select "None Selected Super King Room Twin Room Super King and 1 Extra Single (Payment …" at bounding box center [856, 531] width 1283 height 28
select select "1790"
click at [215, 517] on select "None Selected Super King Room Twin Room Super King and 1 Extra Single (Payment …" at bounding box center [856, 531] width 1283 height 28
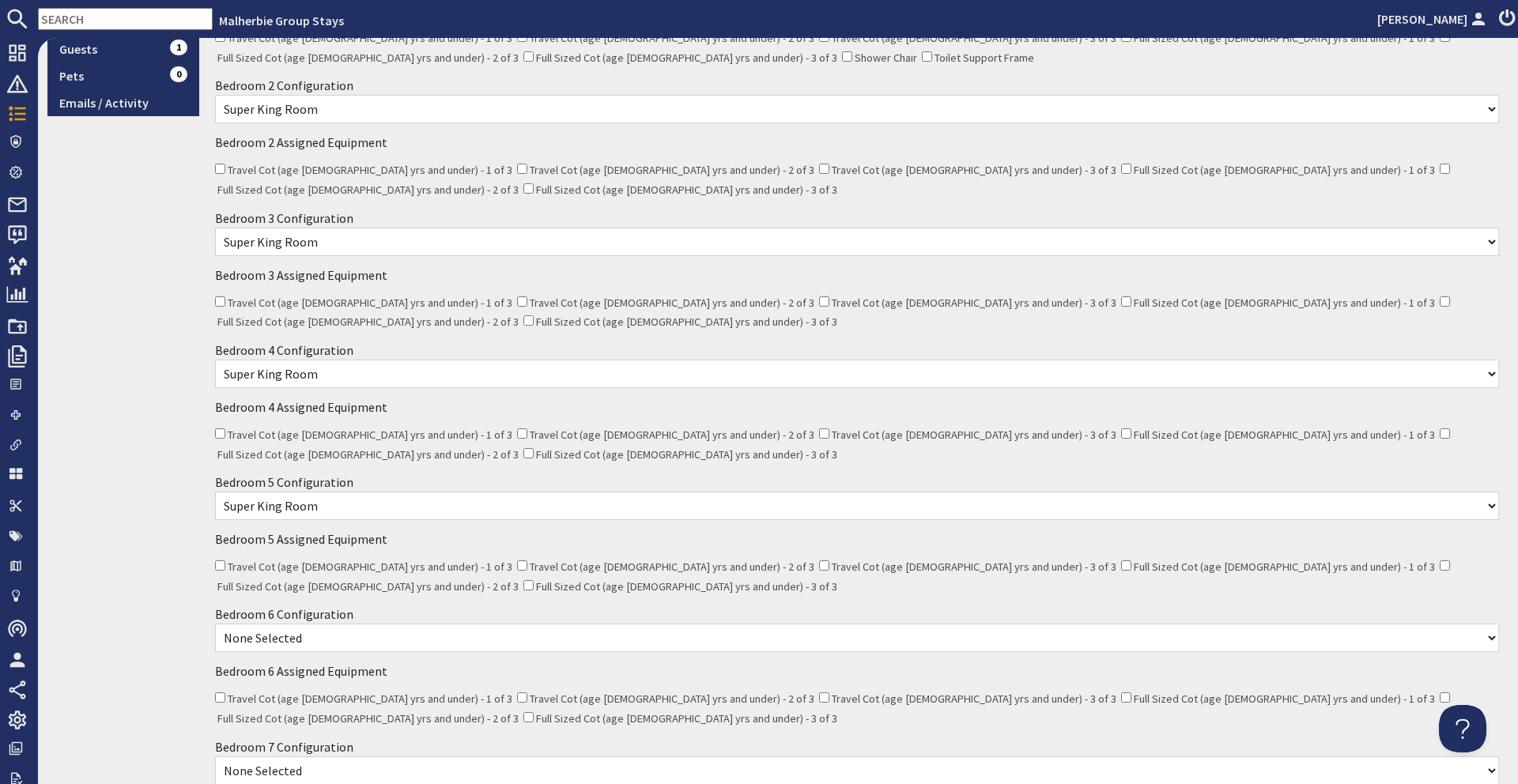
click at [292, 623] on select "None Selected Super King Room Twin Room" at bounding box center [856, 637] width 1283 height 28
select select "1794"
click at [215, 623] on select "None Selected Super King Room Twin Room" at bounding box center [856, 637] width 1283 height 28
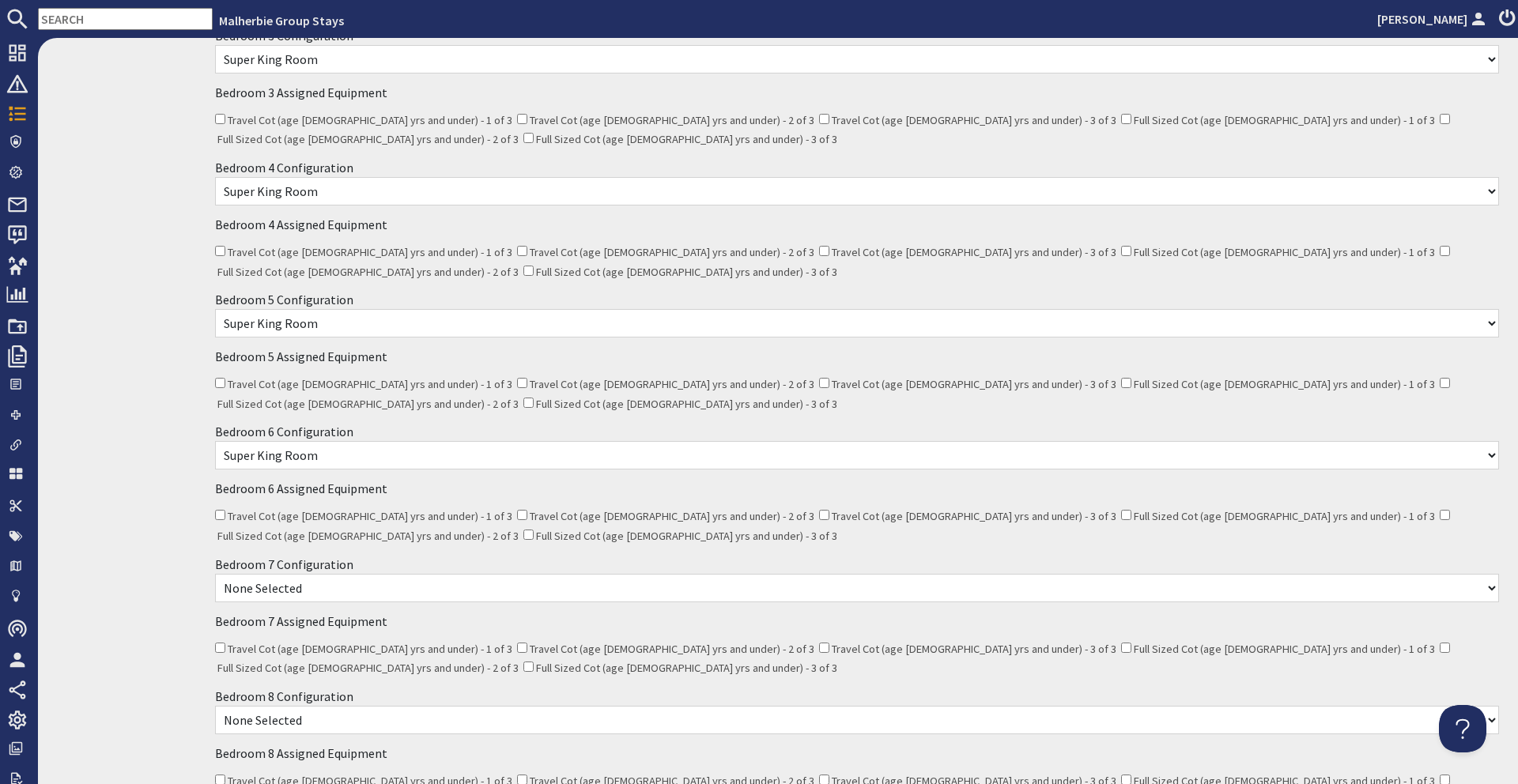
scroll to position [705, 0]
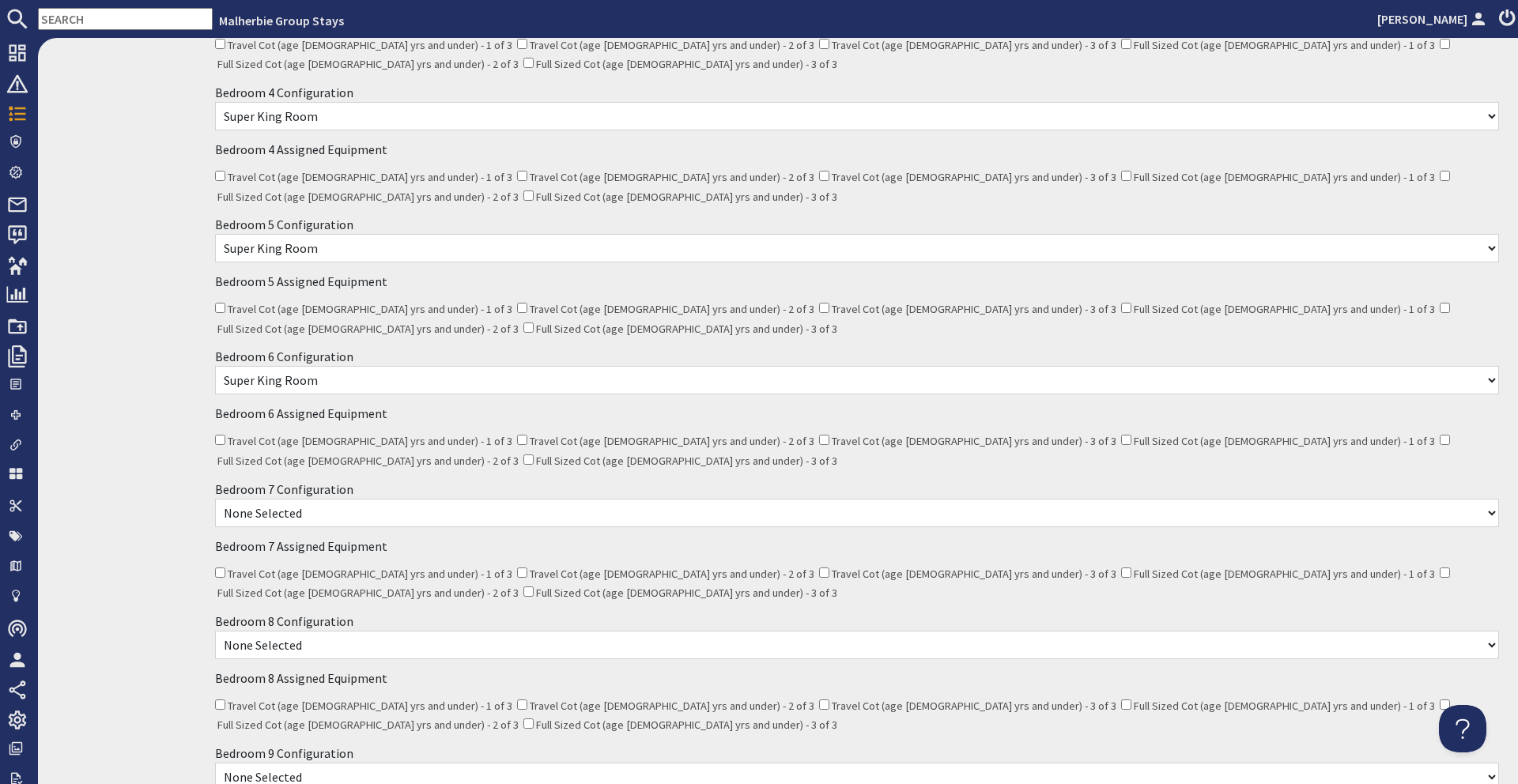
click at [337, 498] on select "None Selected Super King Room Twin Room" at bounding box center [856, 513] width 1283 height 28
select select "1796"
click at [215, 498] on select "None Selected Super King Room Twin Room" at bounding box center [856, 513] width 1283 height 28
click at [324, 631] on select "None Selected Super King Room Twin Room" at bounding box center [856, 645] width 1283 height 28
select select "1798"
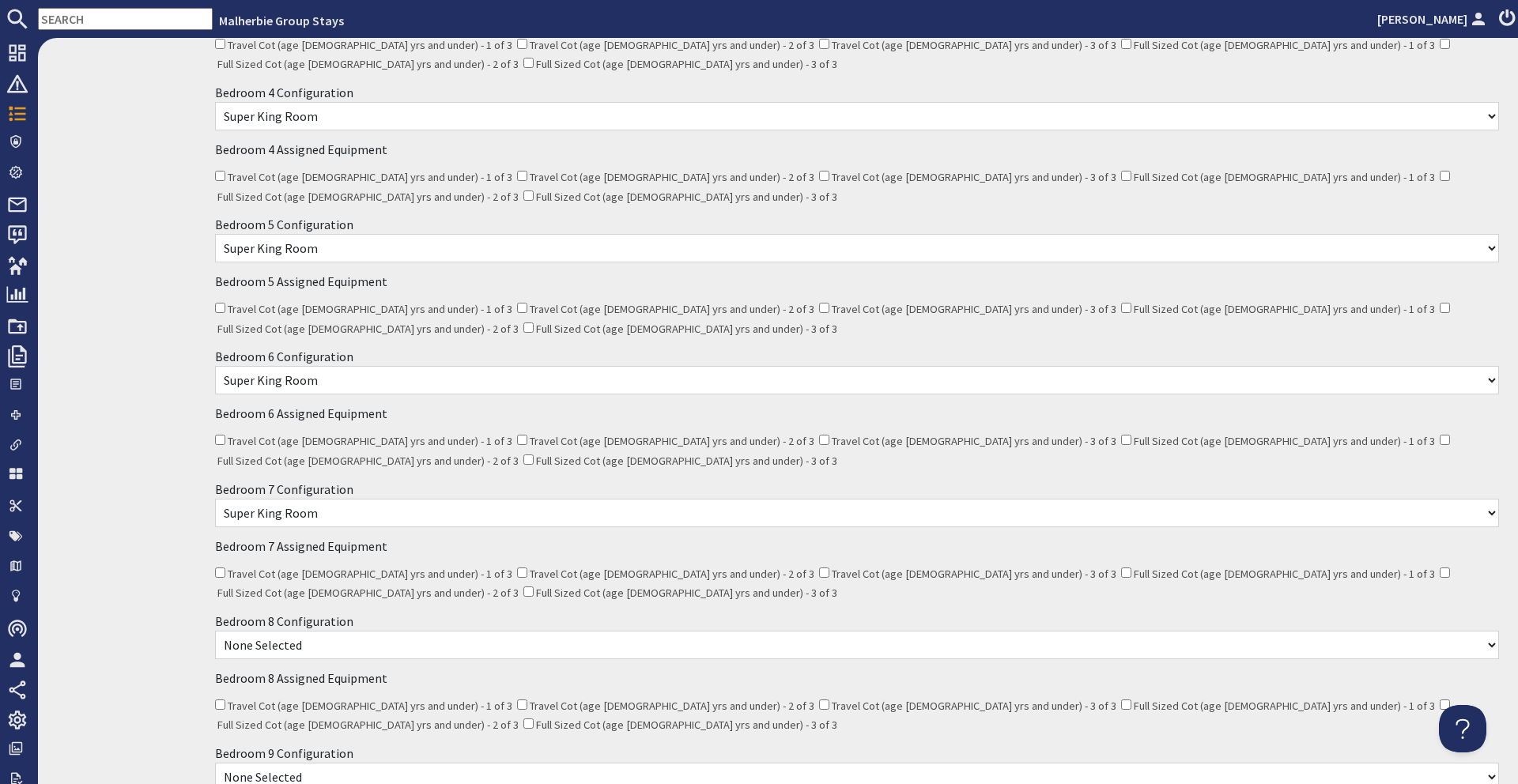
click at [215, 631] on select "None Selected Super King Room Twin Room" at bounding box center [856, 645] width 1283 height 28
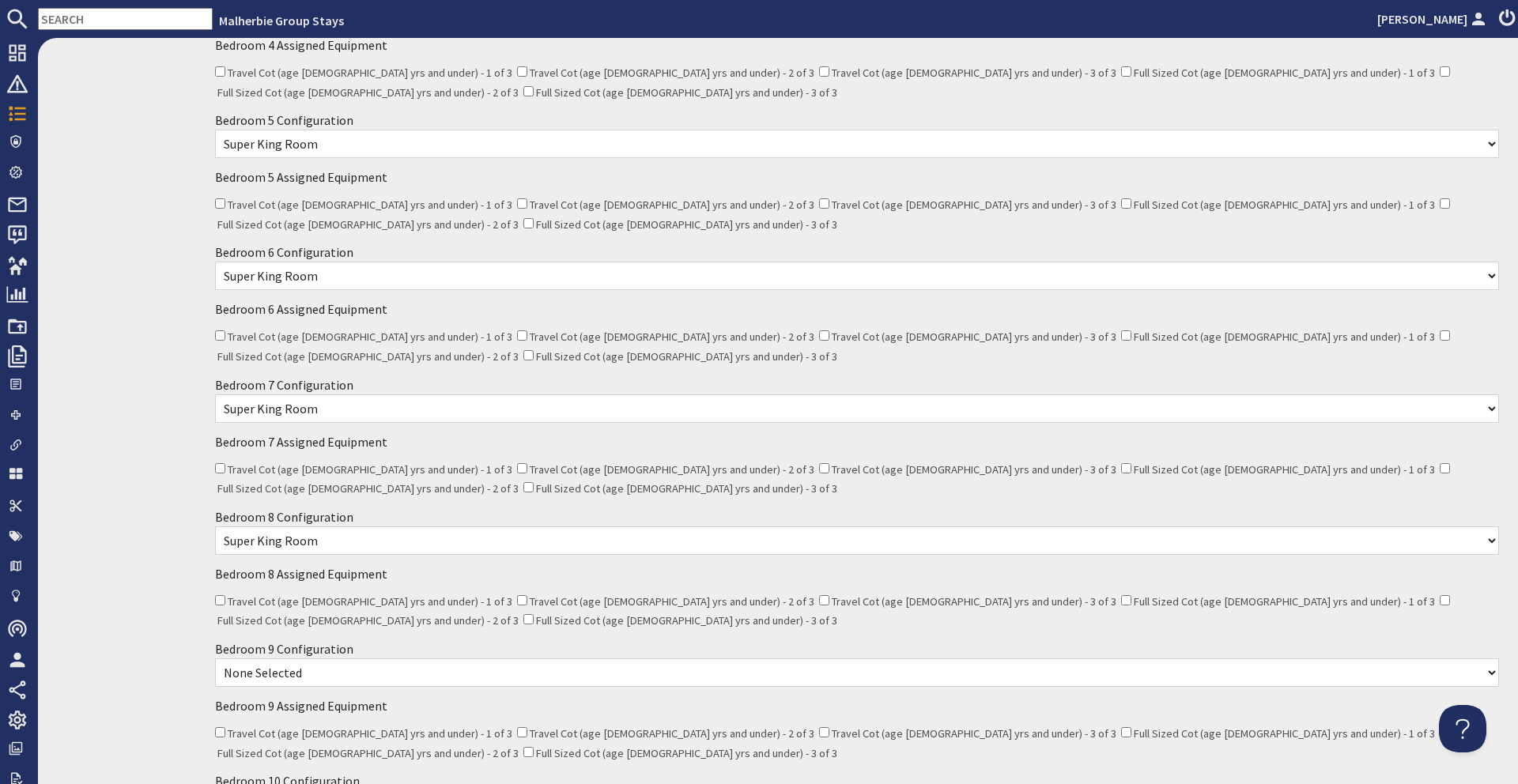
scroll to position [811, 0]
click at [305, 655] on select "None Selected Super King Room Twin Room" at bounding box center [856, 670] width 1283 height 28
select select "1800"
click at [215, 655] on select "None Selected Super King Room Twin Room" at bounding box center [856, 670] width 1283 height 28
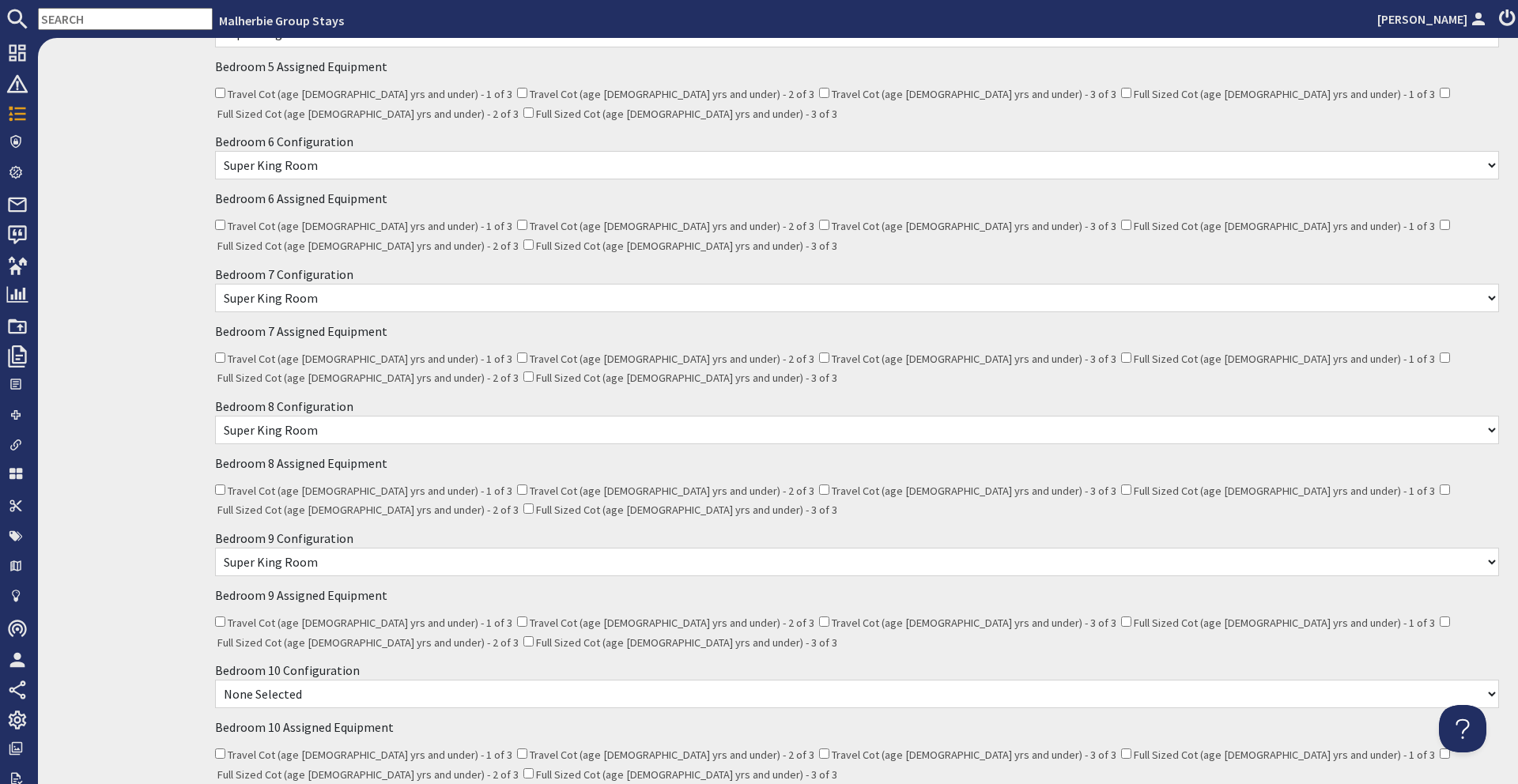
scroll to position [922, 0]
click at [232, 677] on select "None Selected Super King Room Twin Room" at bounding box center [856, 691] width 1283 height 28
select select "1802"
click at [215, 677] on select "None Selected Super King Room Twin Room" at bounding box center [856, 691] width 1283 height 28
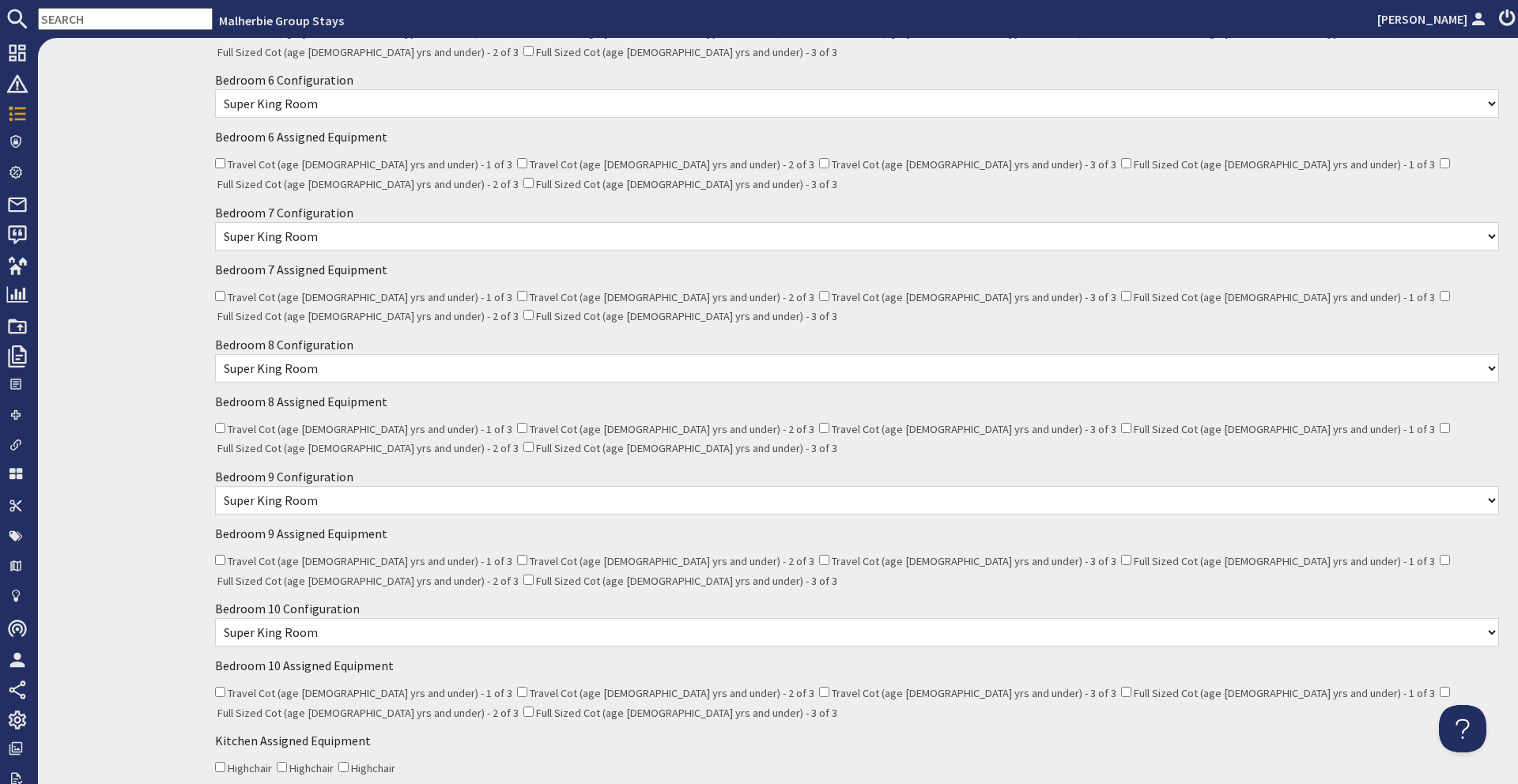
scroll to position [1049, 0]
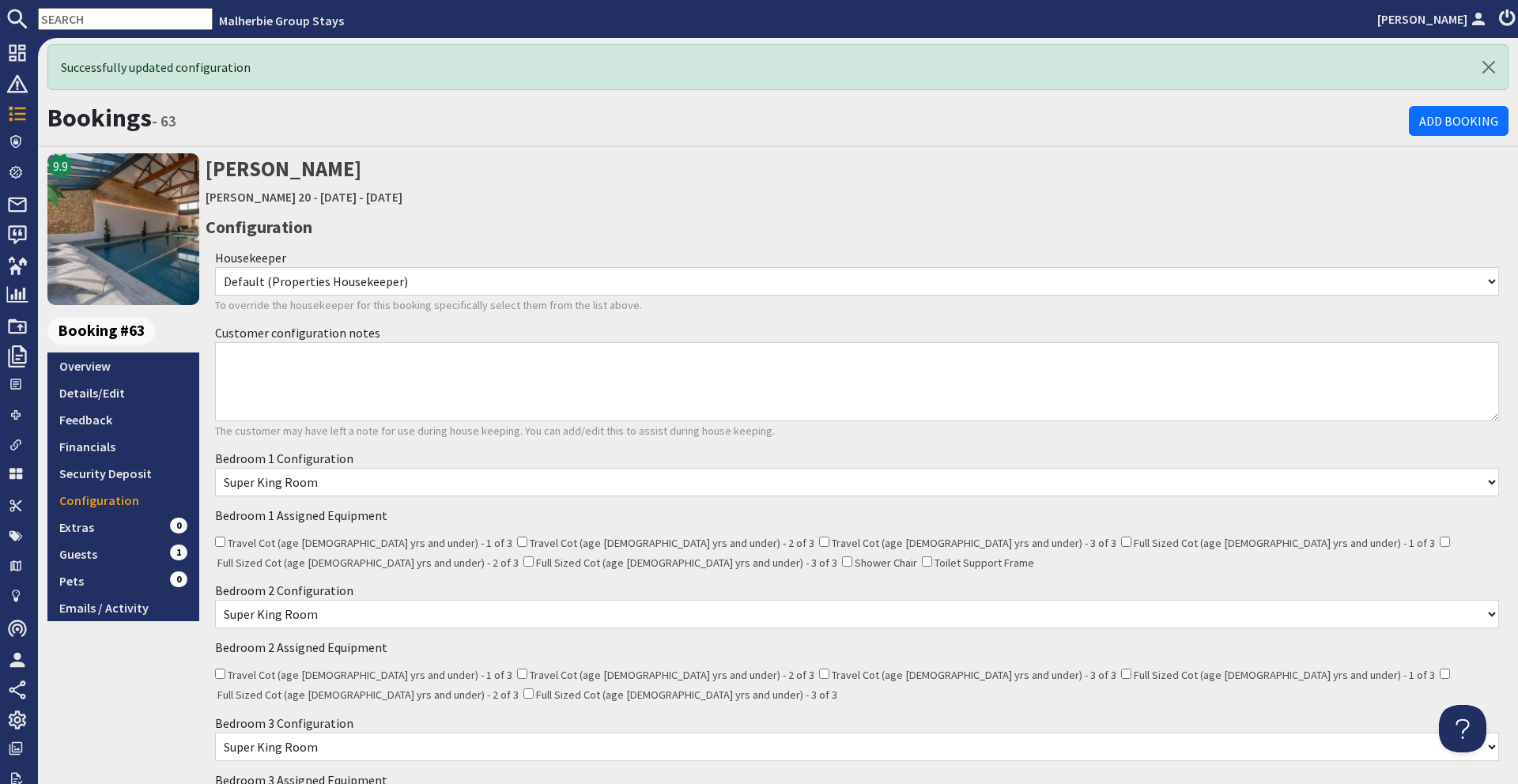
scroll to position [0, 0]
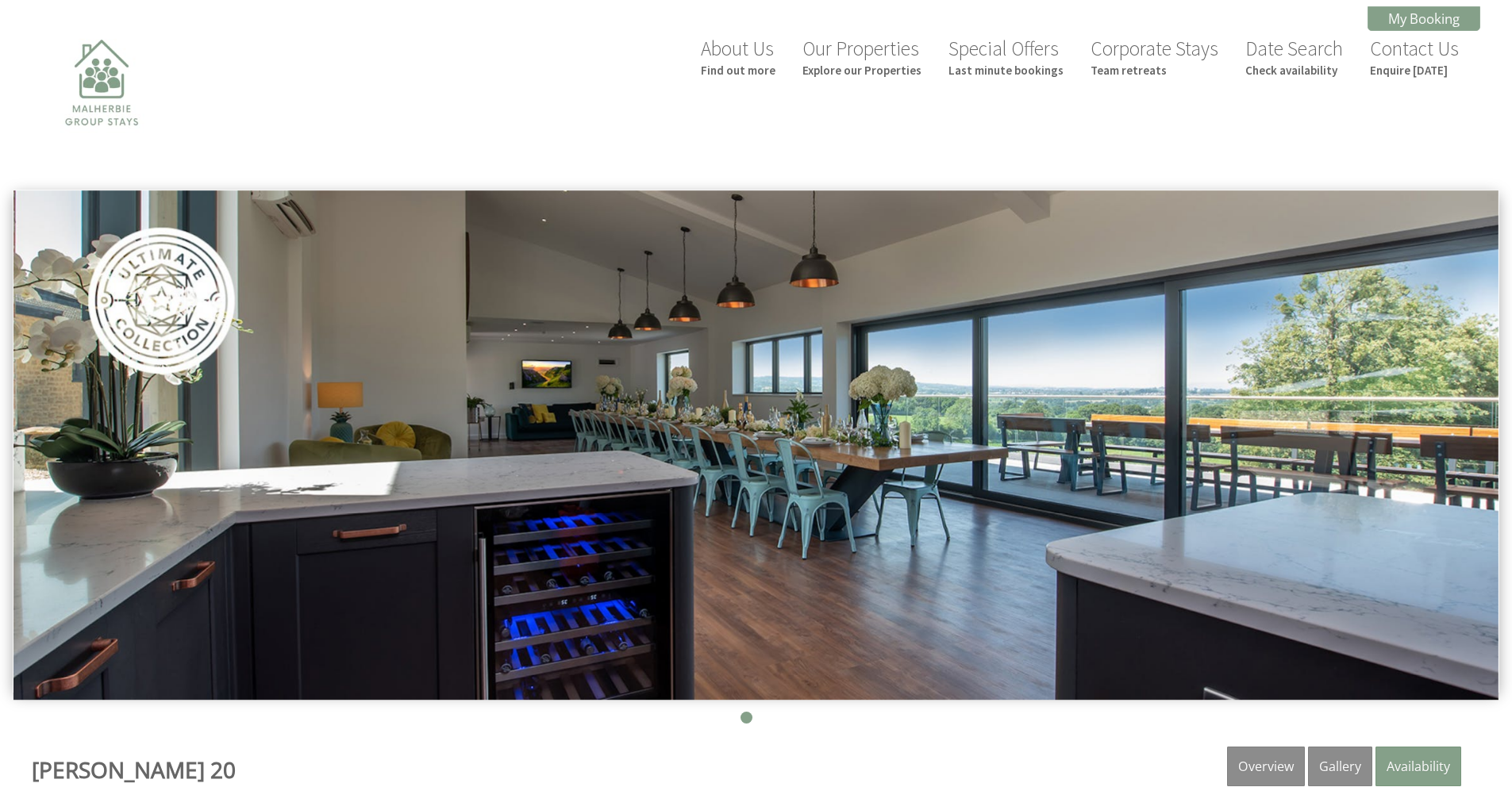
scroll to position [339, 0]
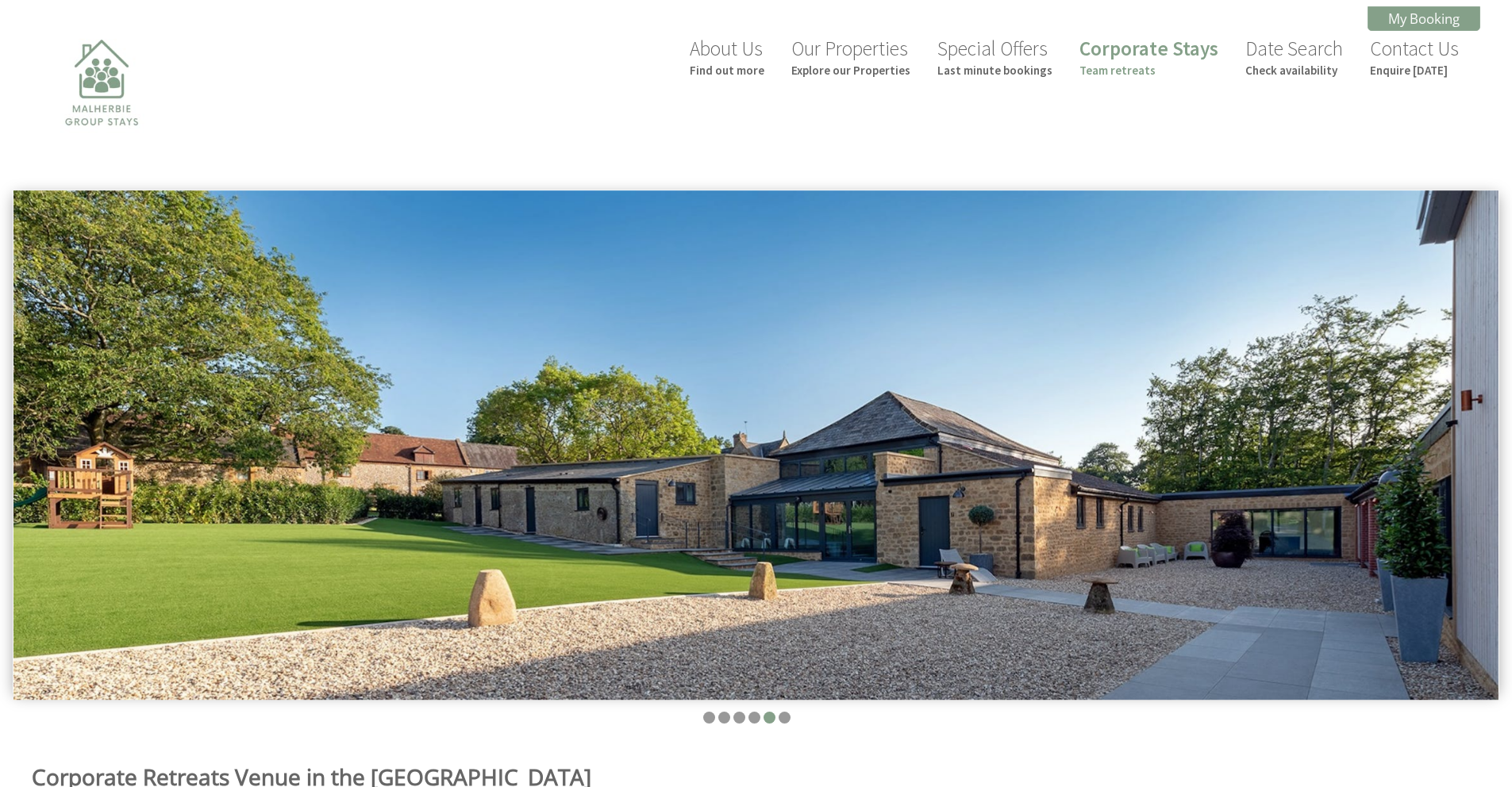
scroll to position [494, 0]
